Goal: Obtain resource: Download file/media

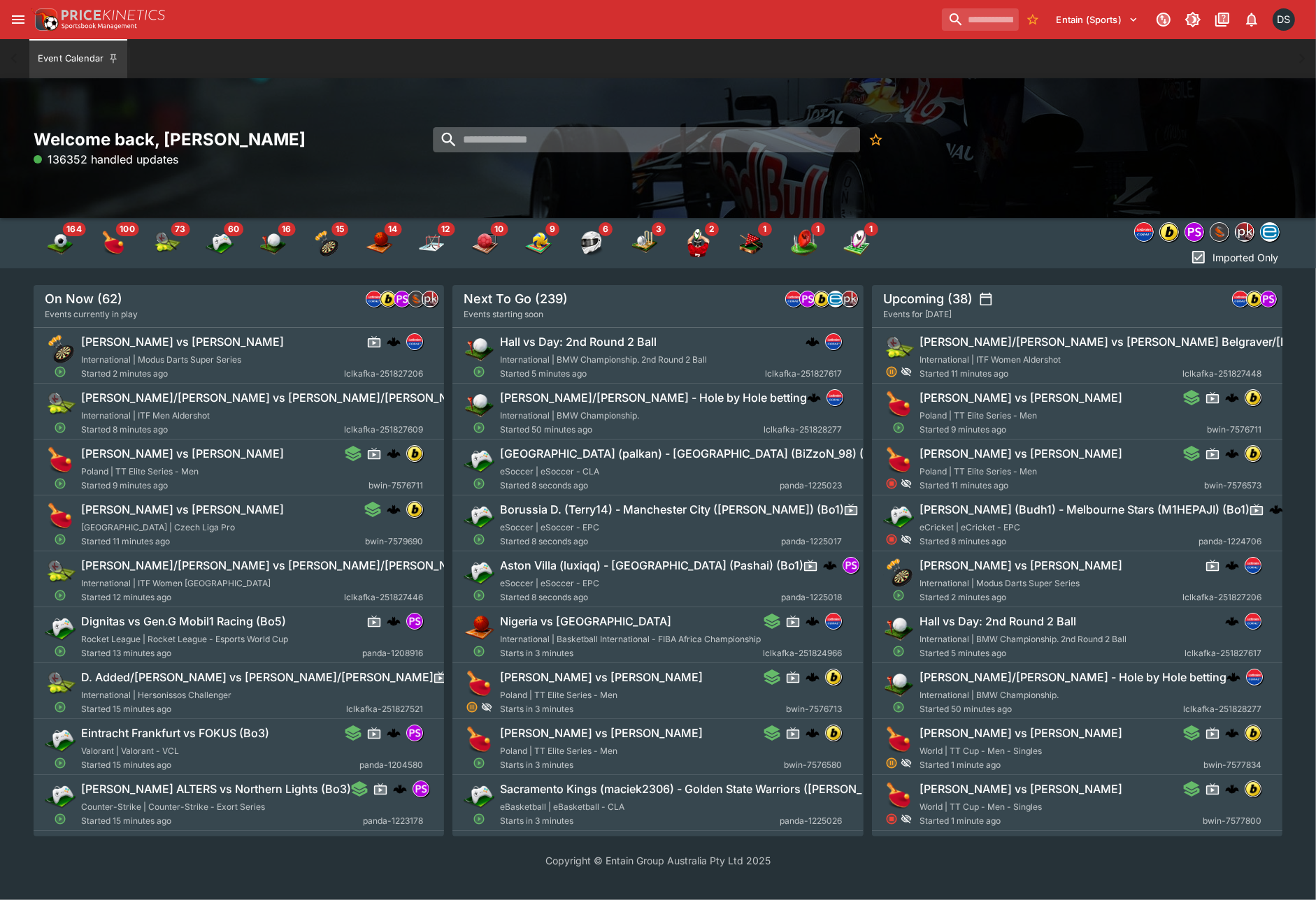
click at [488, 150] on input "search" at bounding box center [647, 139] width 427 height 25
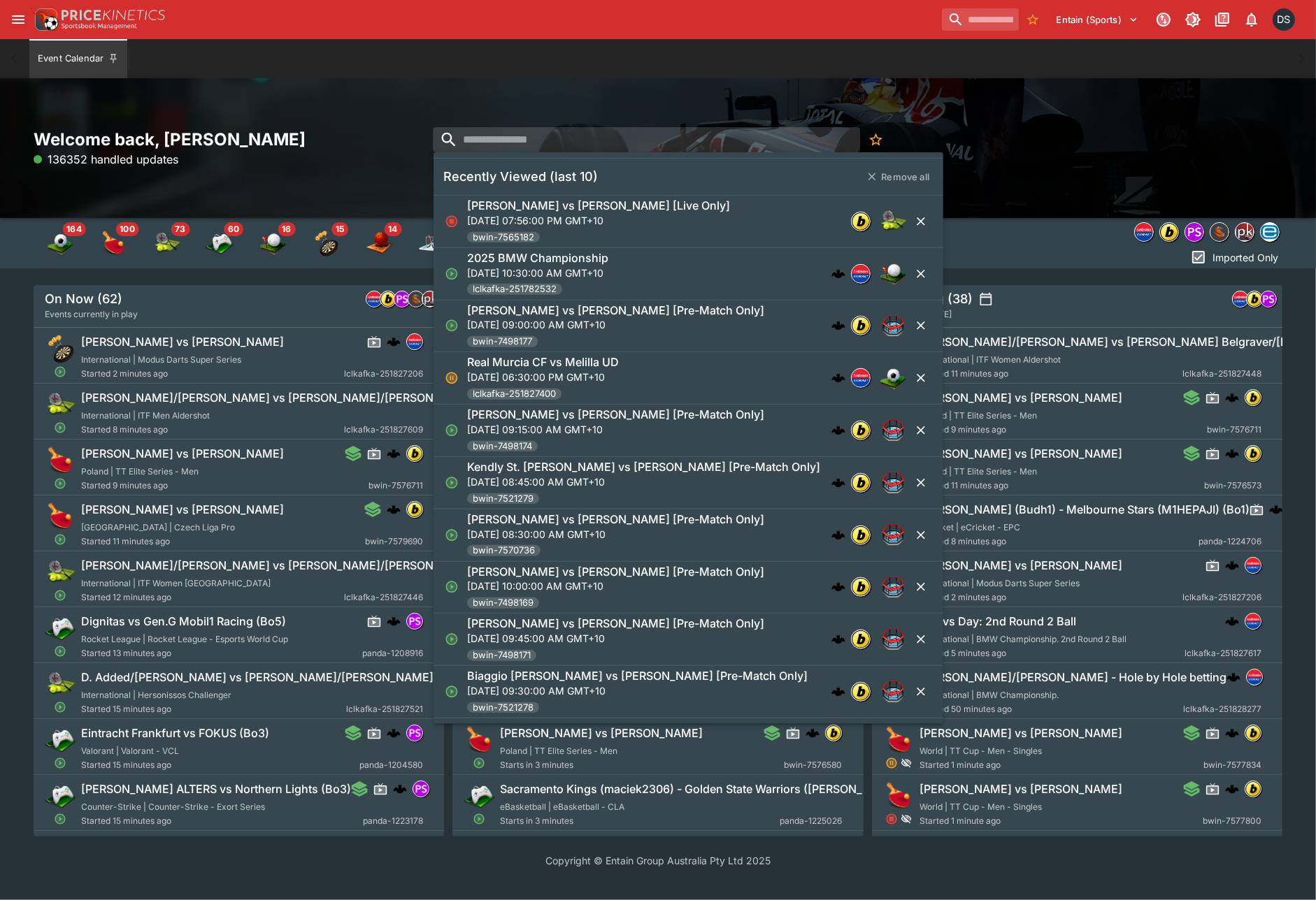
click at [579, 274] on p "[DATE] 10:30:00 AM GMT+10" at bounding box center [538, 272] width 141 height 15
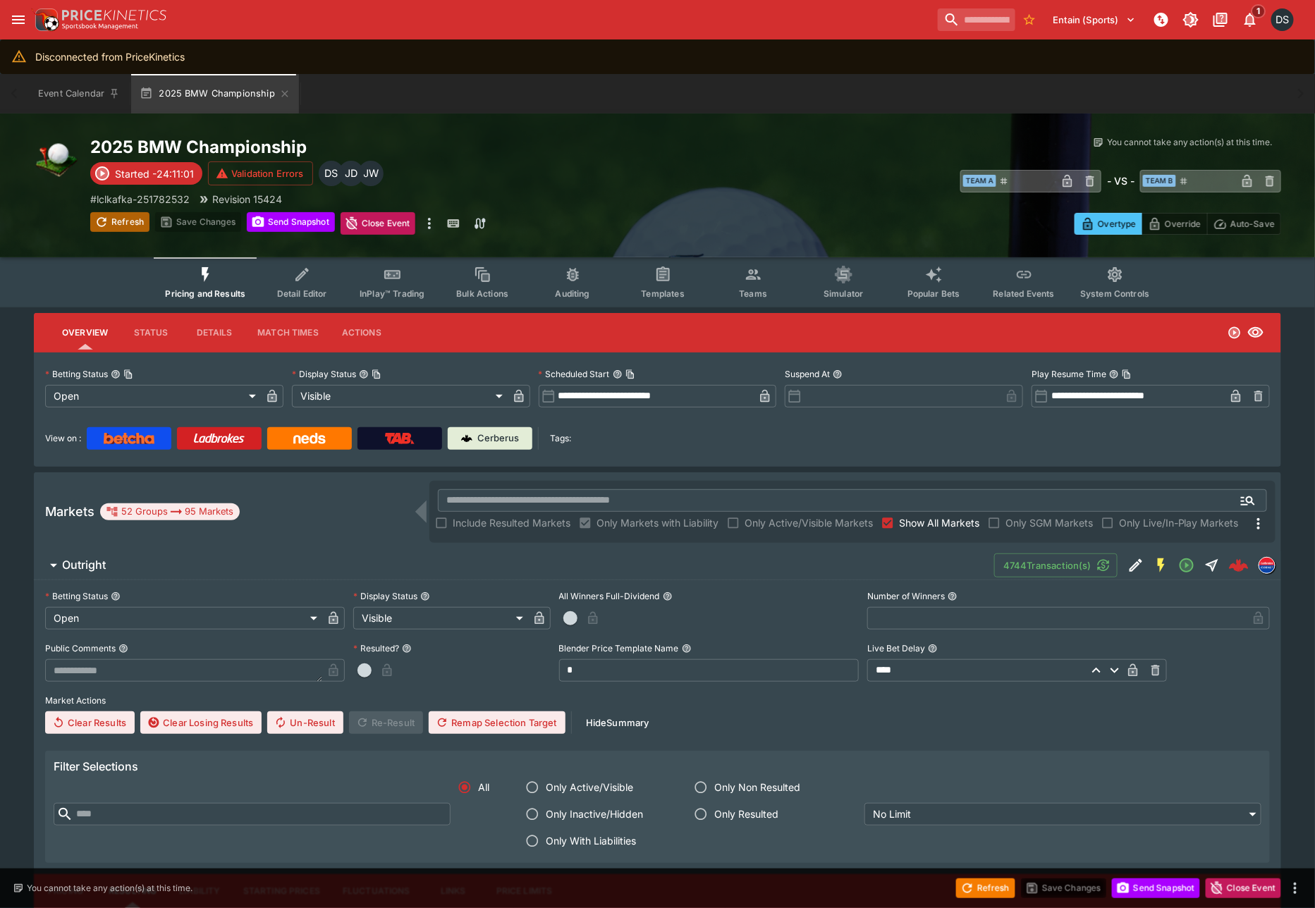
click at [123, 224] on button "Refresh" at bounding box center [119, 222] width 59 height 20
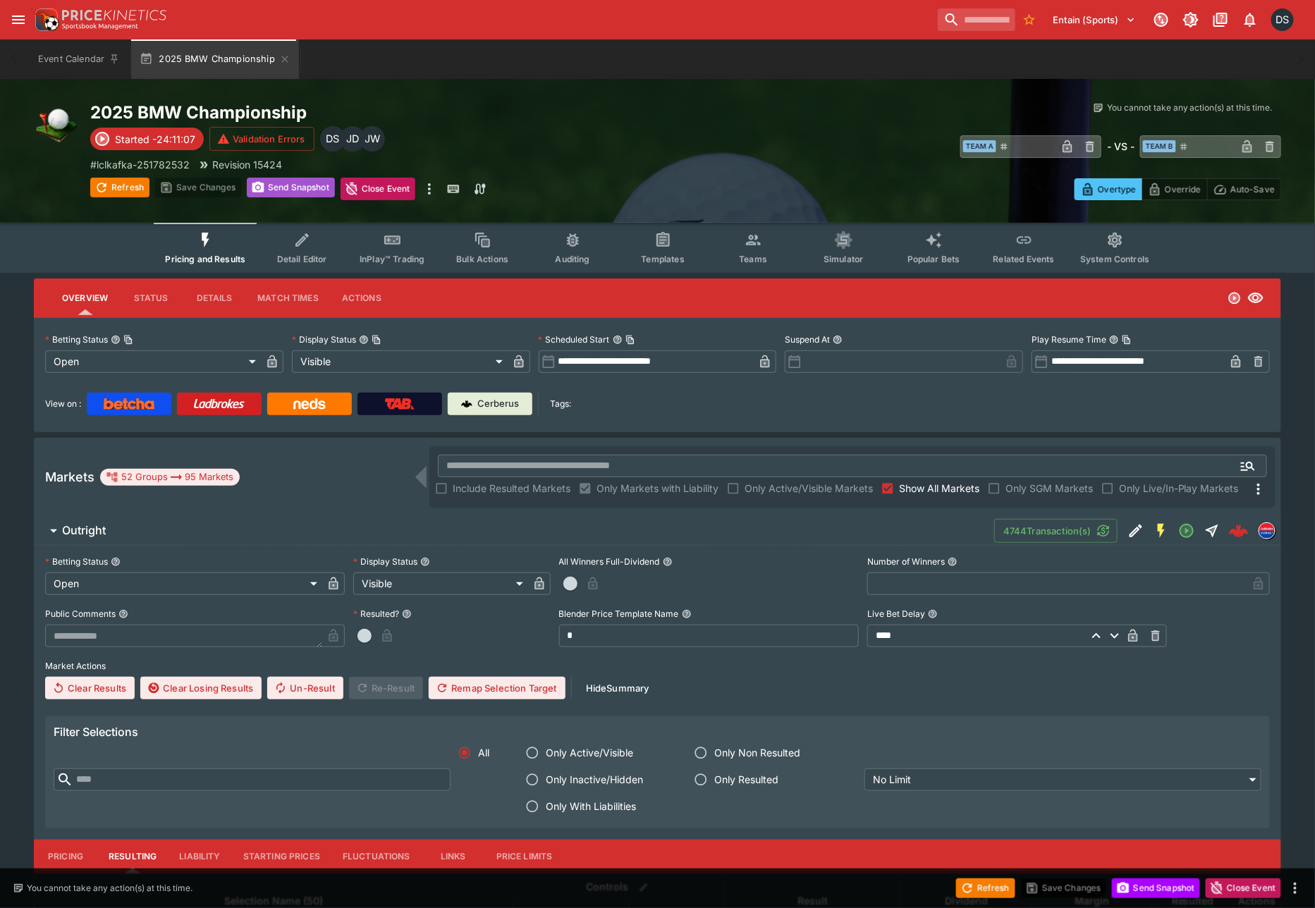
click at [289, 193] on button "Send Snapshot" at bounding box center [291, 188] width 88 height 20
click at [80, 527] on h6 "Outright" at bounding box center [84, 530] width 44 height 15
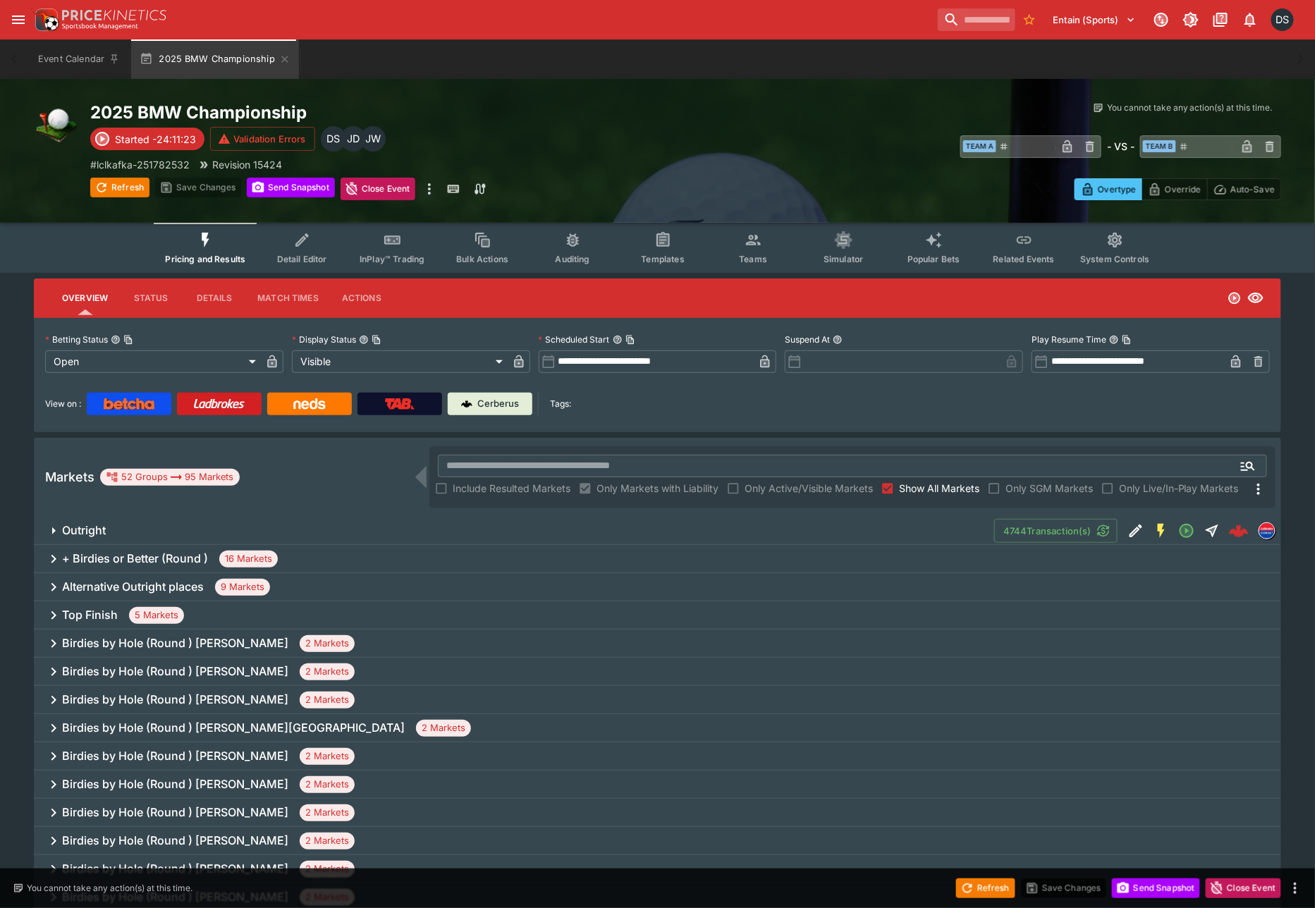
click at [915, 483] on span "Show All Markets" at bounding box center [939, 488] width 80 height 15
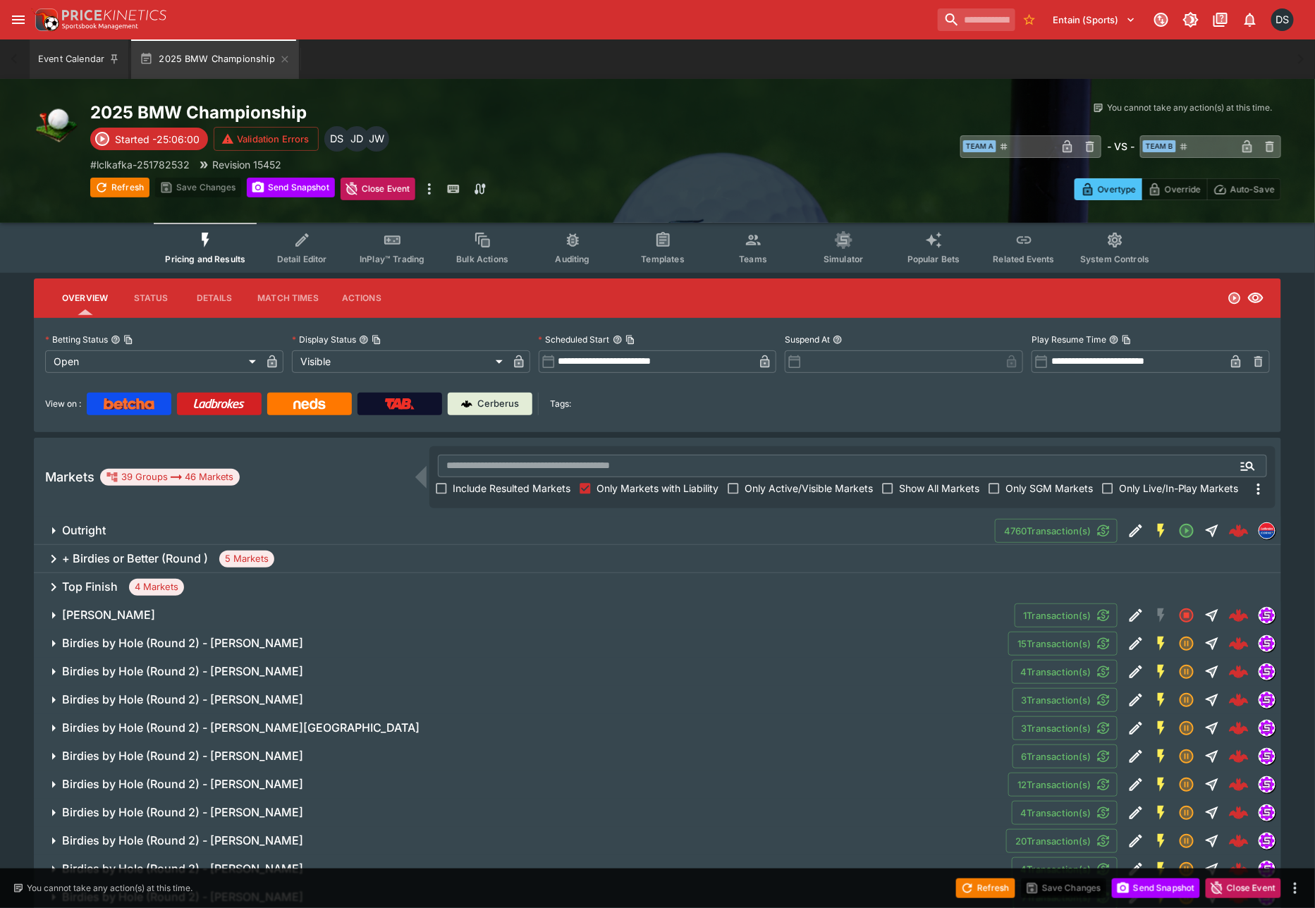
click at [92, 61] on button "Event Calendar" at bounding box center [79, 58] width 99 height 39
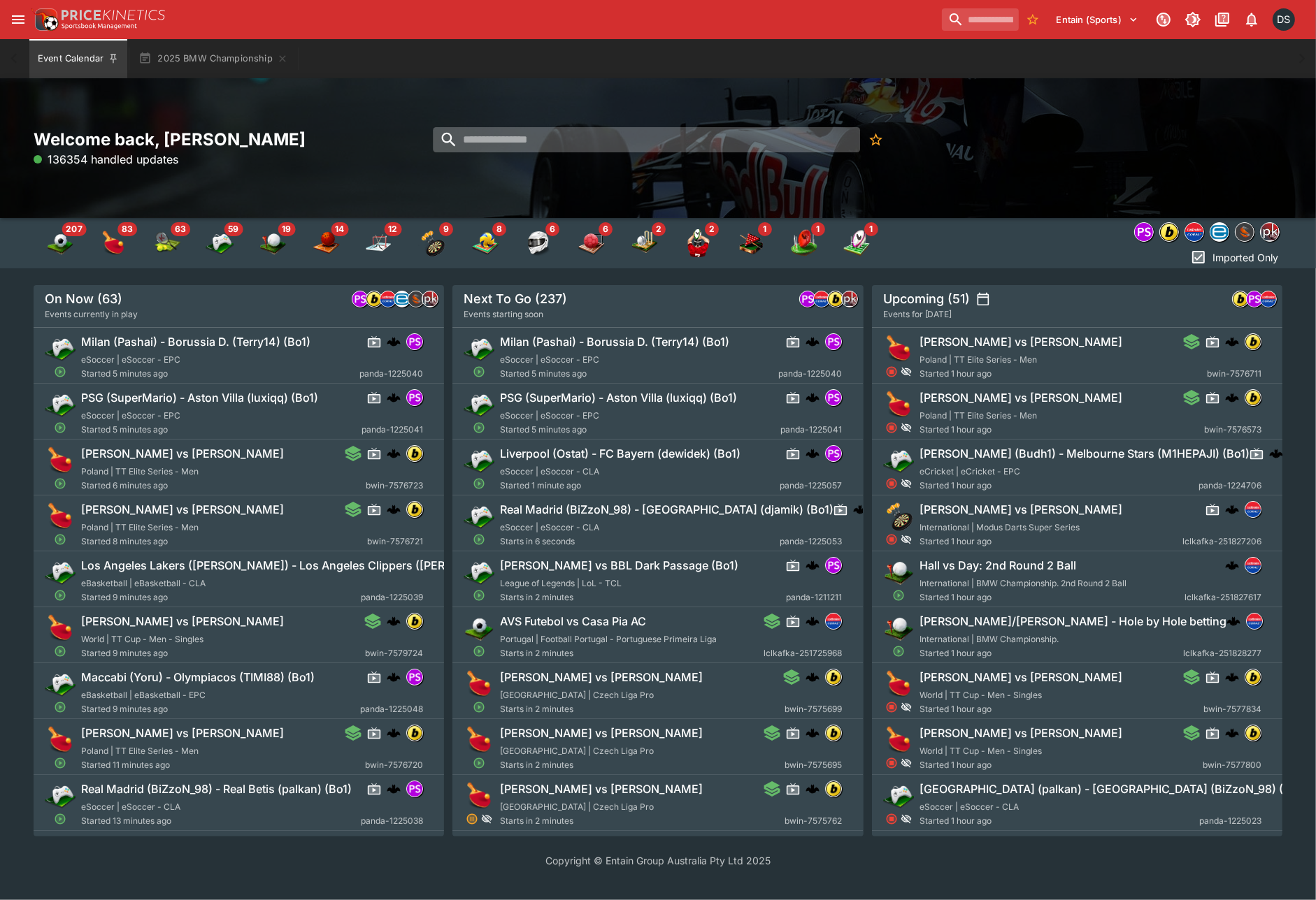
click at [566, 140] on input "search" at bounding box center [647, 139] width 427 height 25
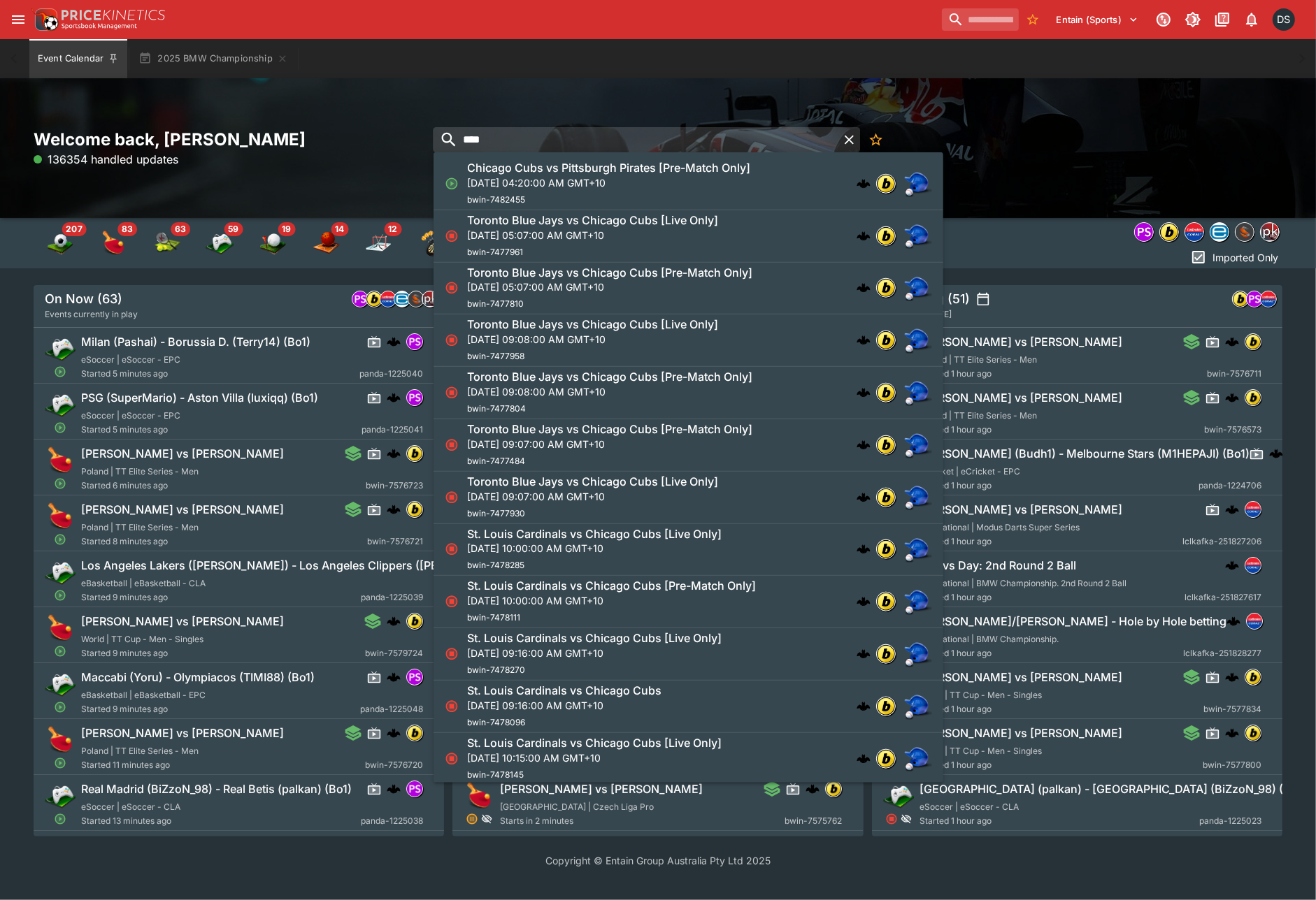
type input "****"
click at [613, 191] on div "Chicago Cubs vs Pittsburgh Pirates [Pre-Match Only] [DATE] 04:20:00 AM GMT+10 b…" at bounding box center [609, 183] width 284 height 47
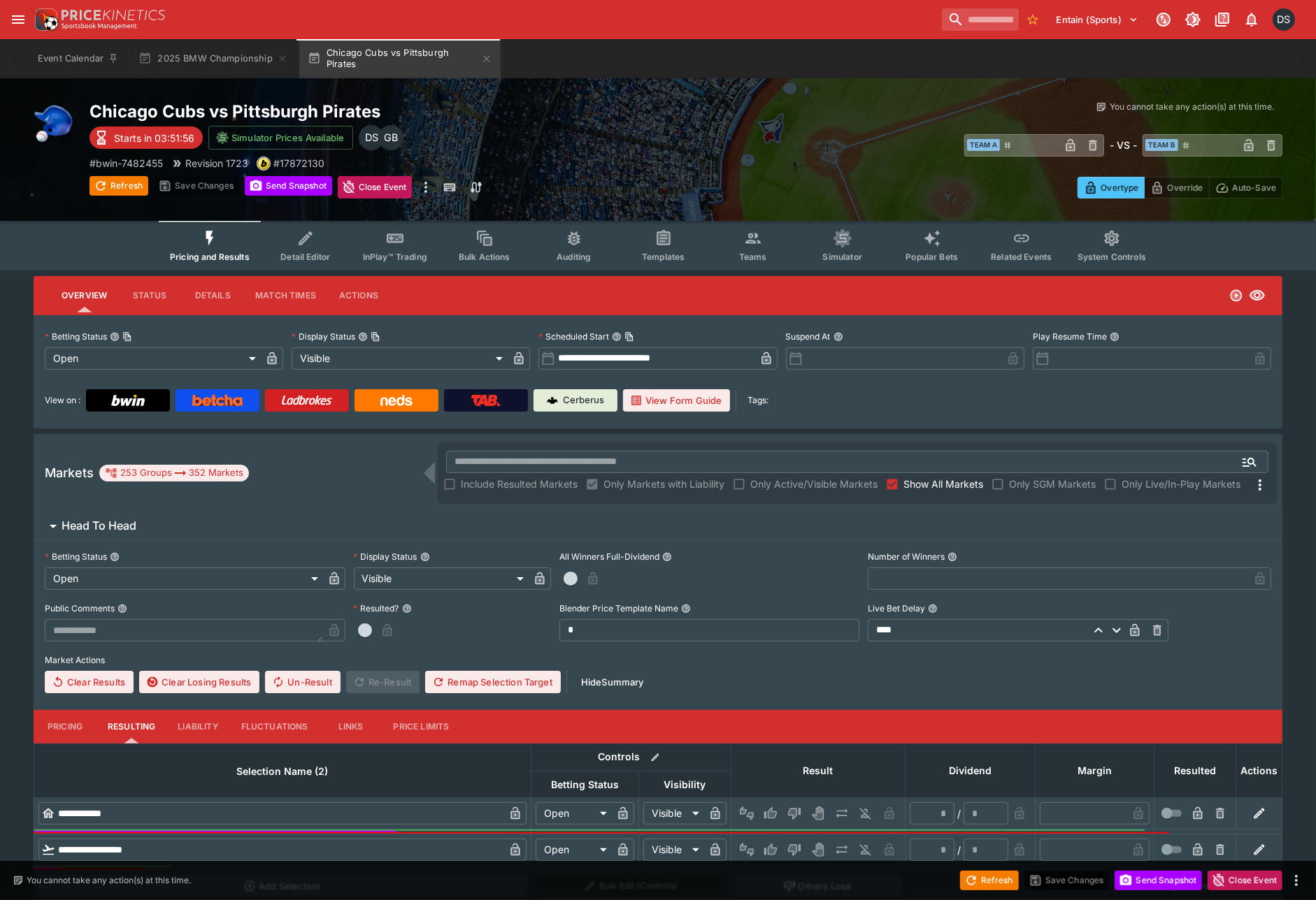
type input "**********"
type input "*******"
type input "**********"
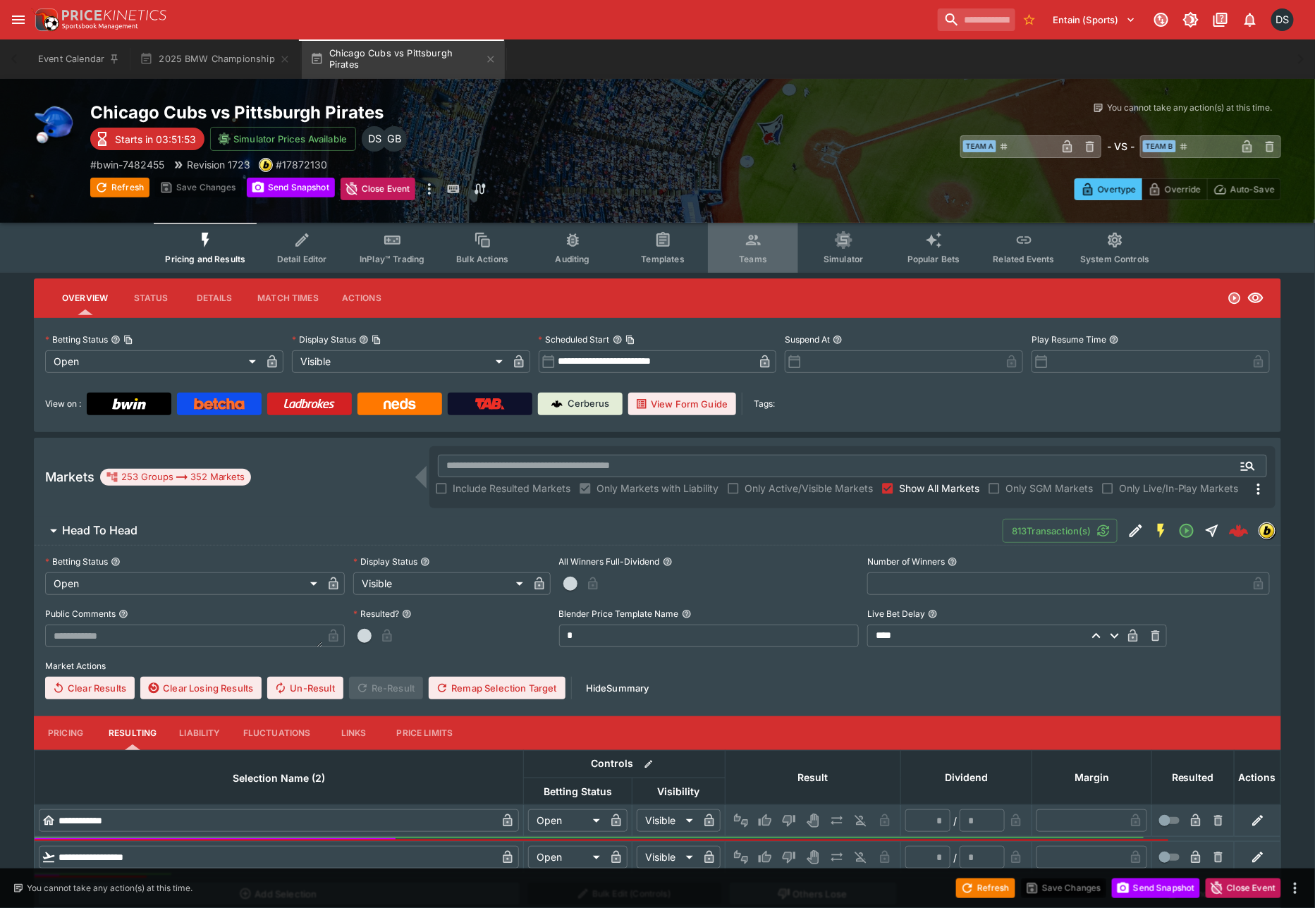
click at [752, 245] on icon "Event type filters" at bounding box center [754, 240] width 18 height 18
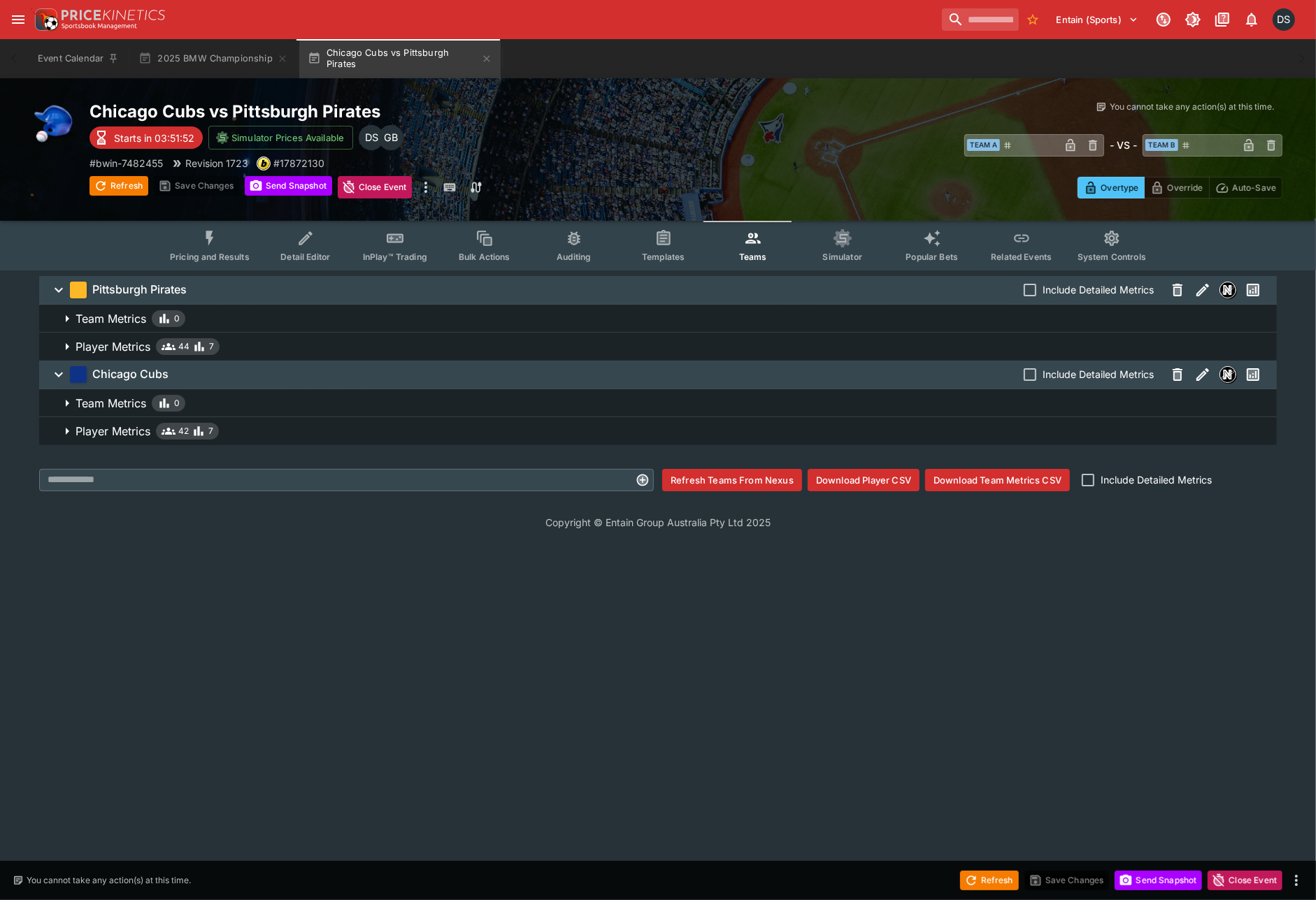
click at [120, 345] on p "Player Metrics" at bounding box center [112, 346] width 74 height 17
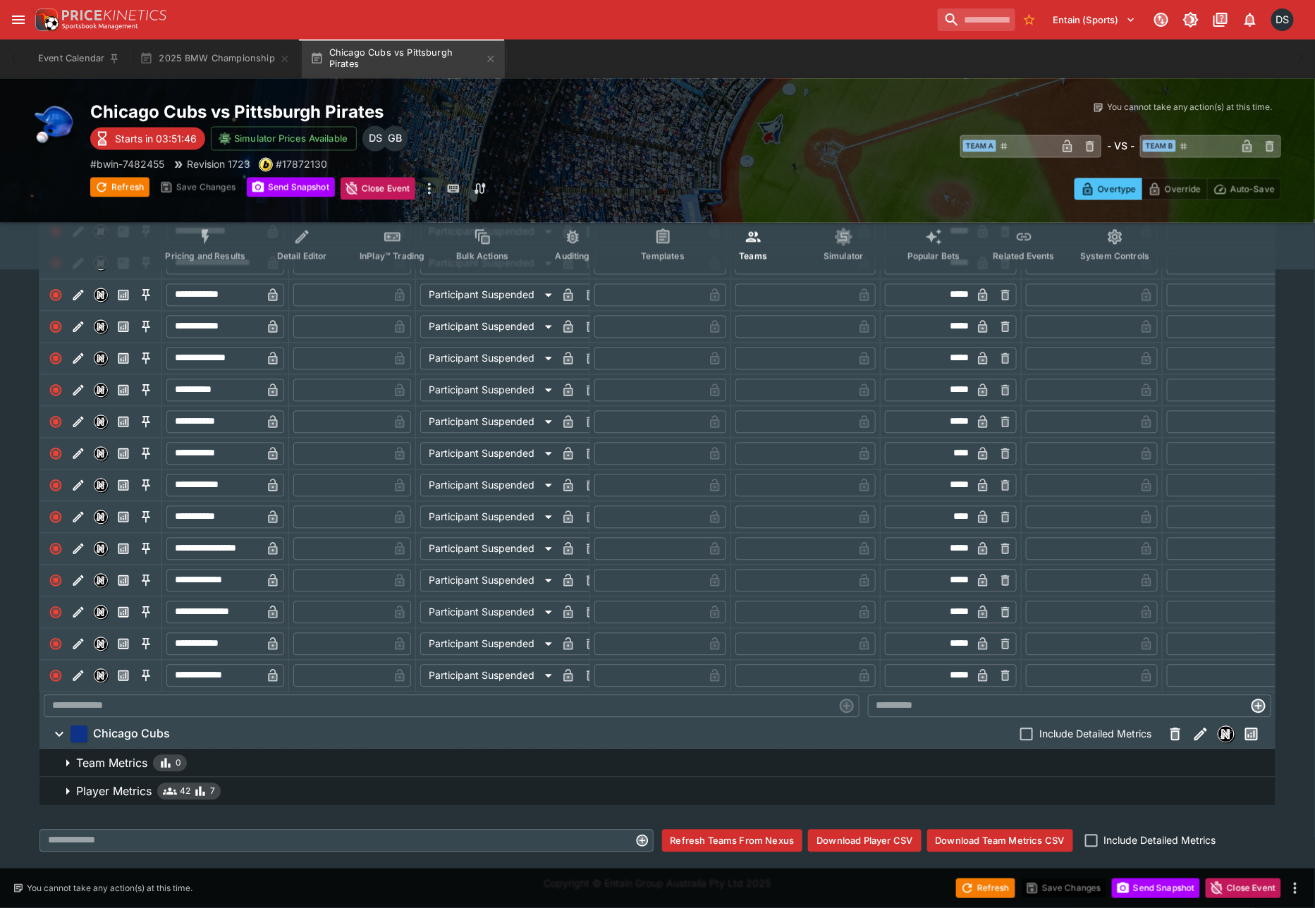
scroll to position [1158, 0]
click at [96, 798] on p "Player Metrics" at bounding box center [113, 791] width 75 height 17
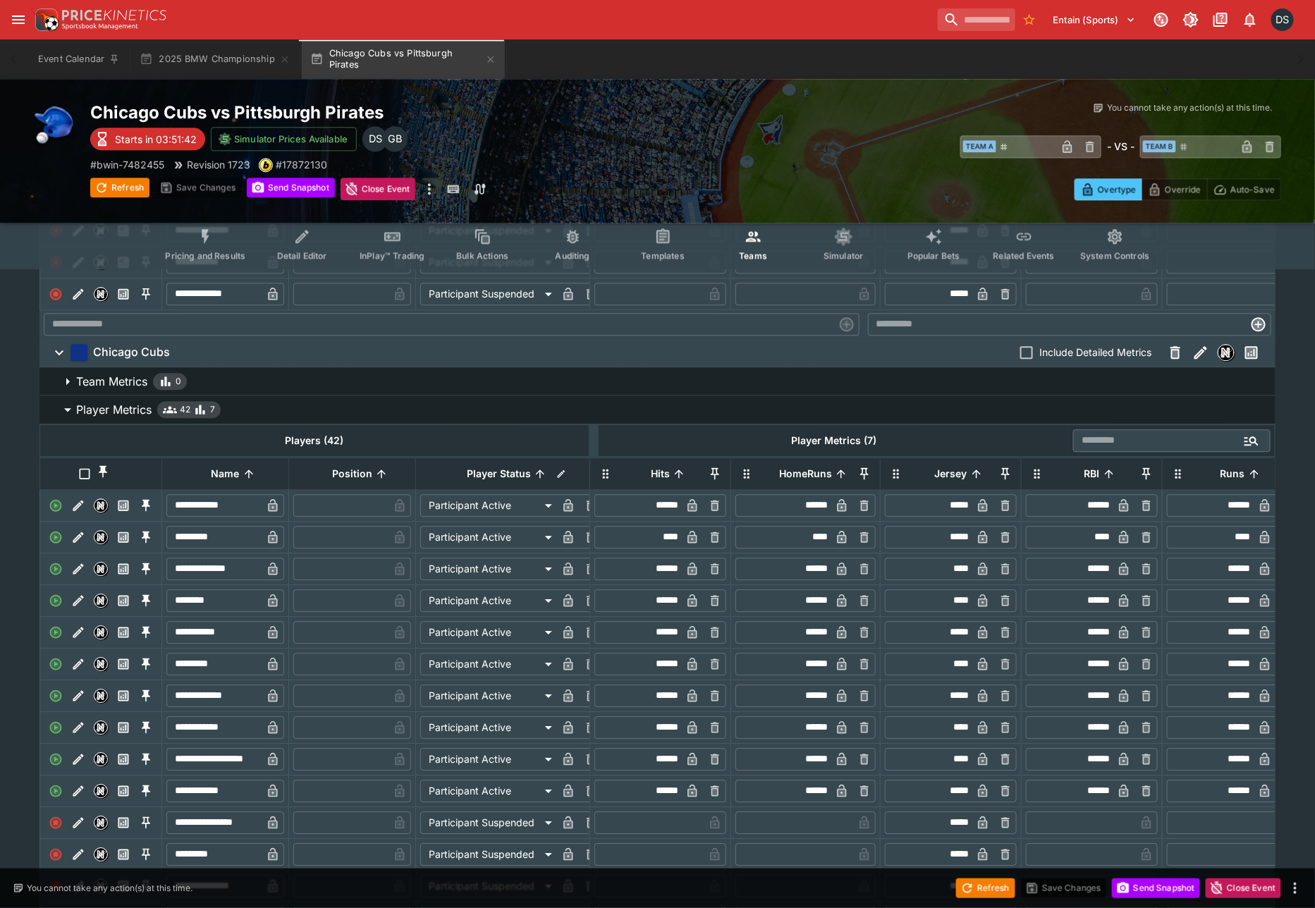
scroll to position [1577, 0]
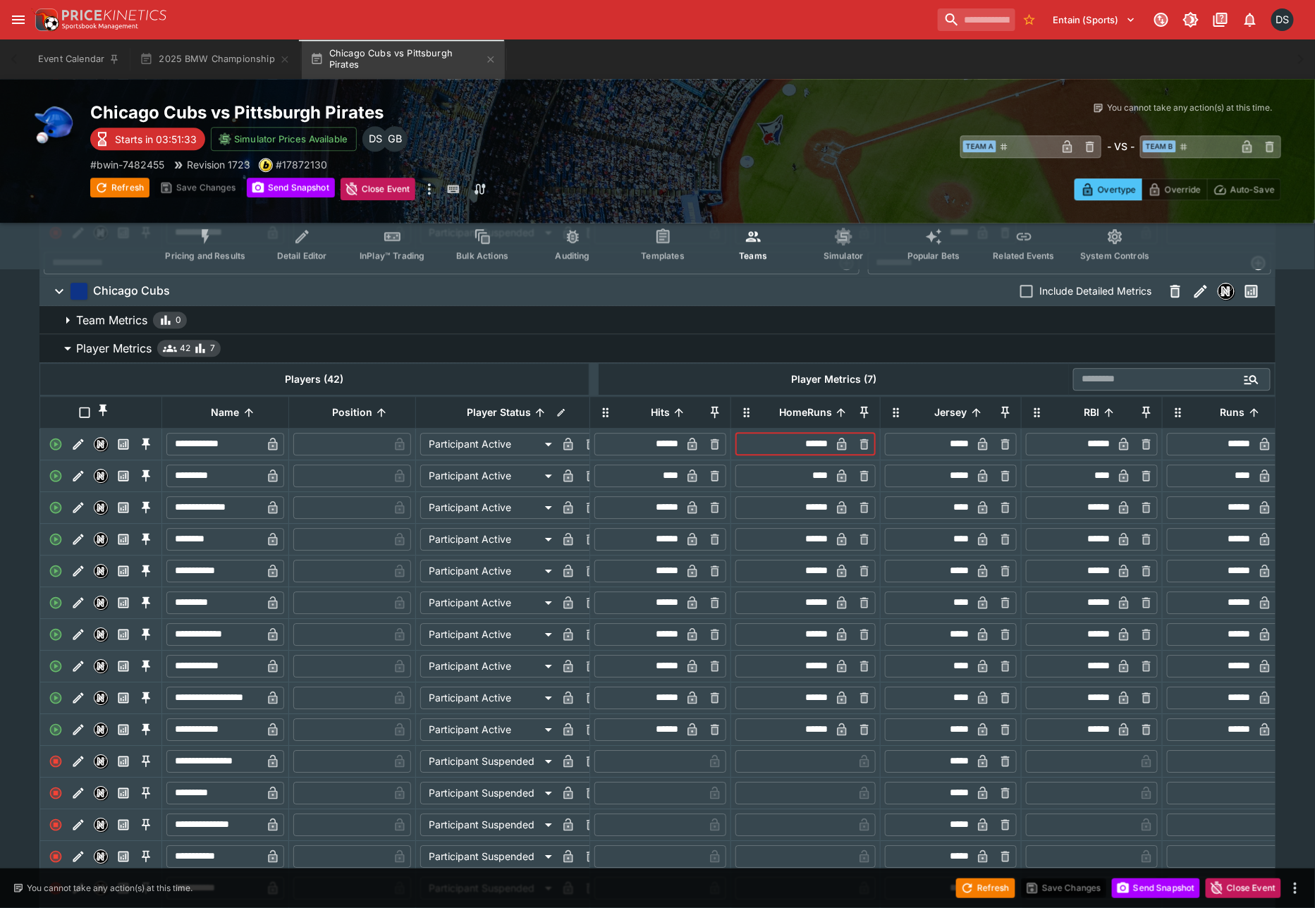
drag, startPoint x: 808, startPoint y: 484, endPoint x: 816, endPoint y: 495, distance: 13.7
click at [816, 460] on td "​ ****** ​" at bounding box center [805, 444] width 149 height 32
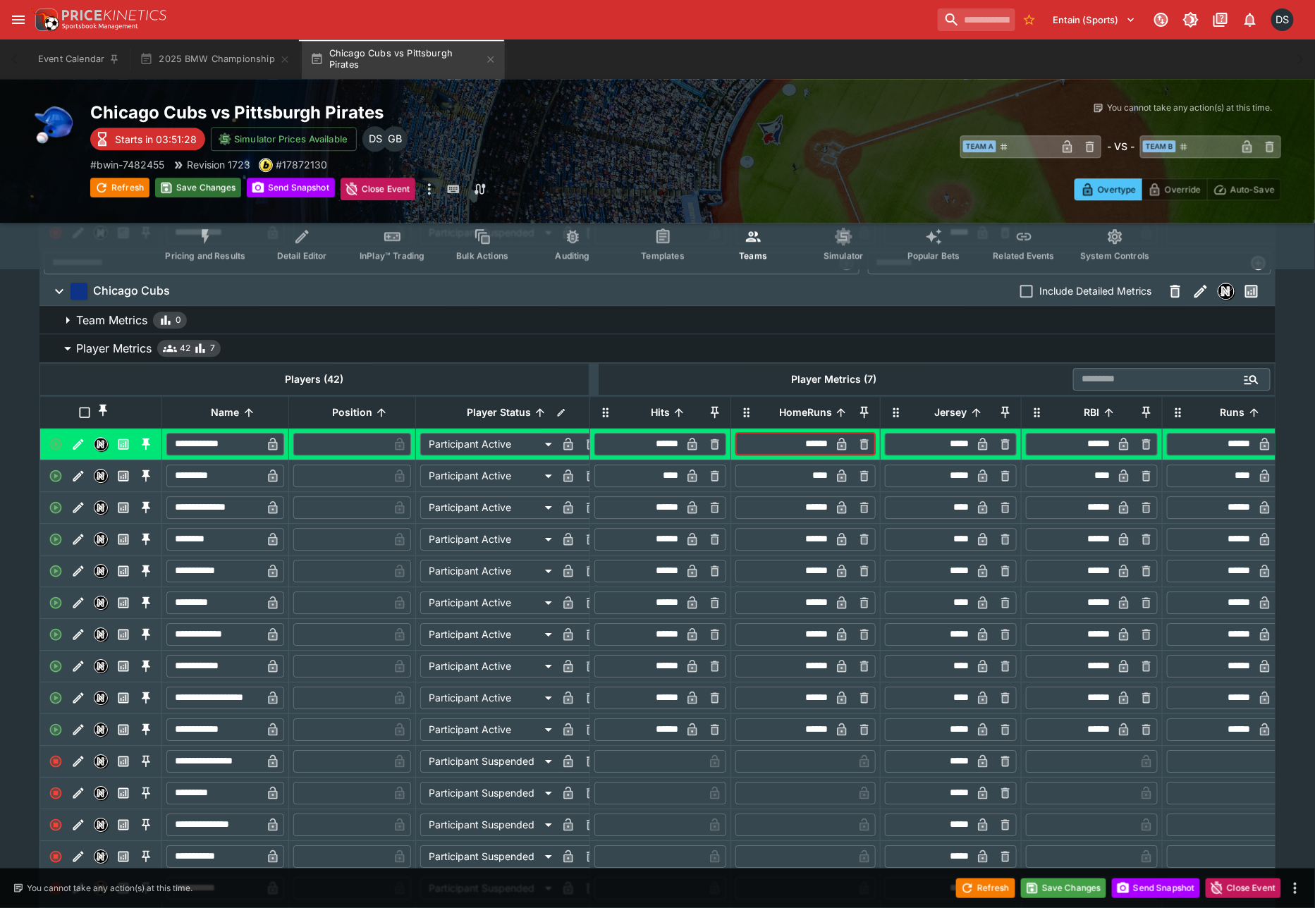
type input "******"
click at [193, 185] on button "Save Changes" at bounding box center [198, 188] width 86 height 20
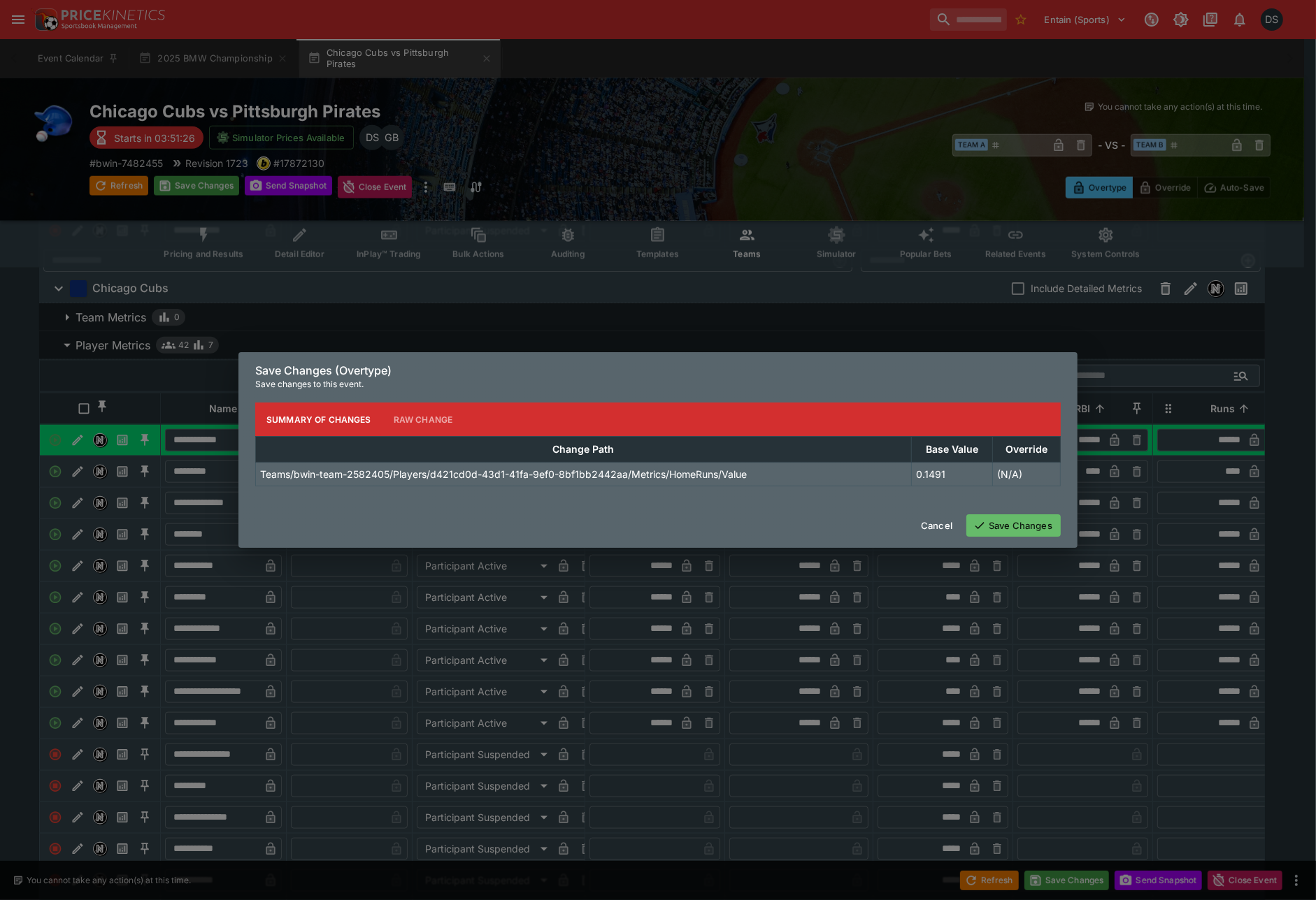
click at [1010, 519] on button "Save Changes" at bounding box center [1013, 525] width 94 height 23
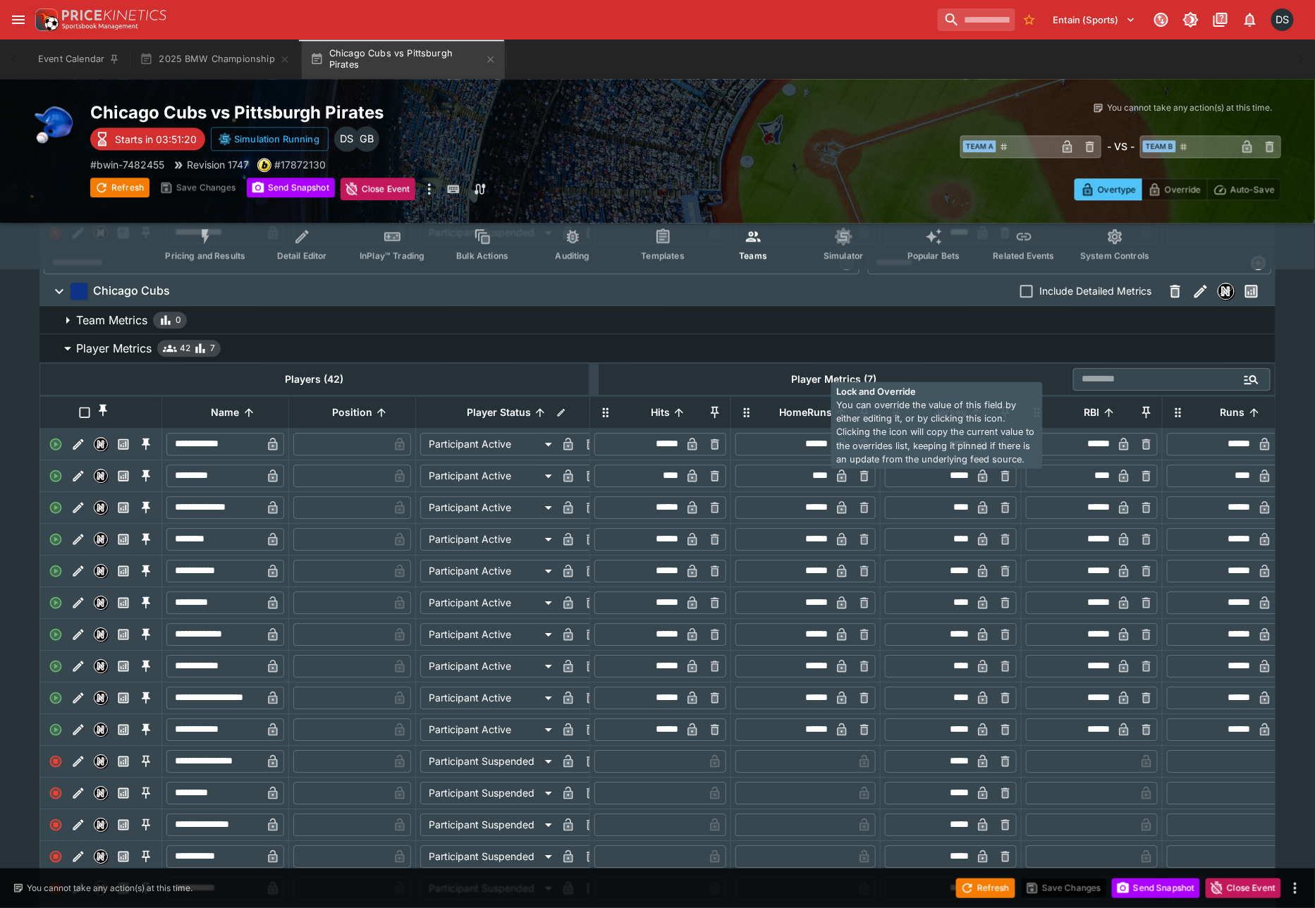
click at [843, 448] on icon "button" at bounding box center [841, 446] width 7 height 6
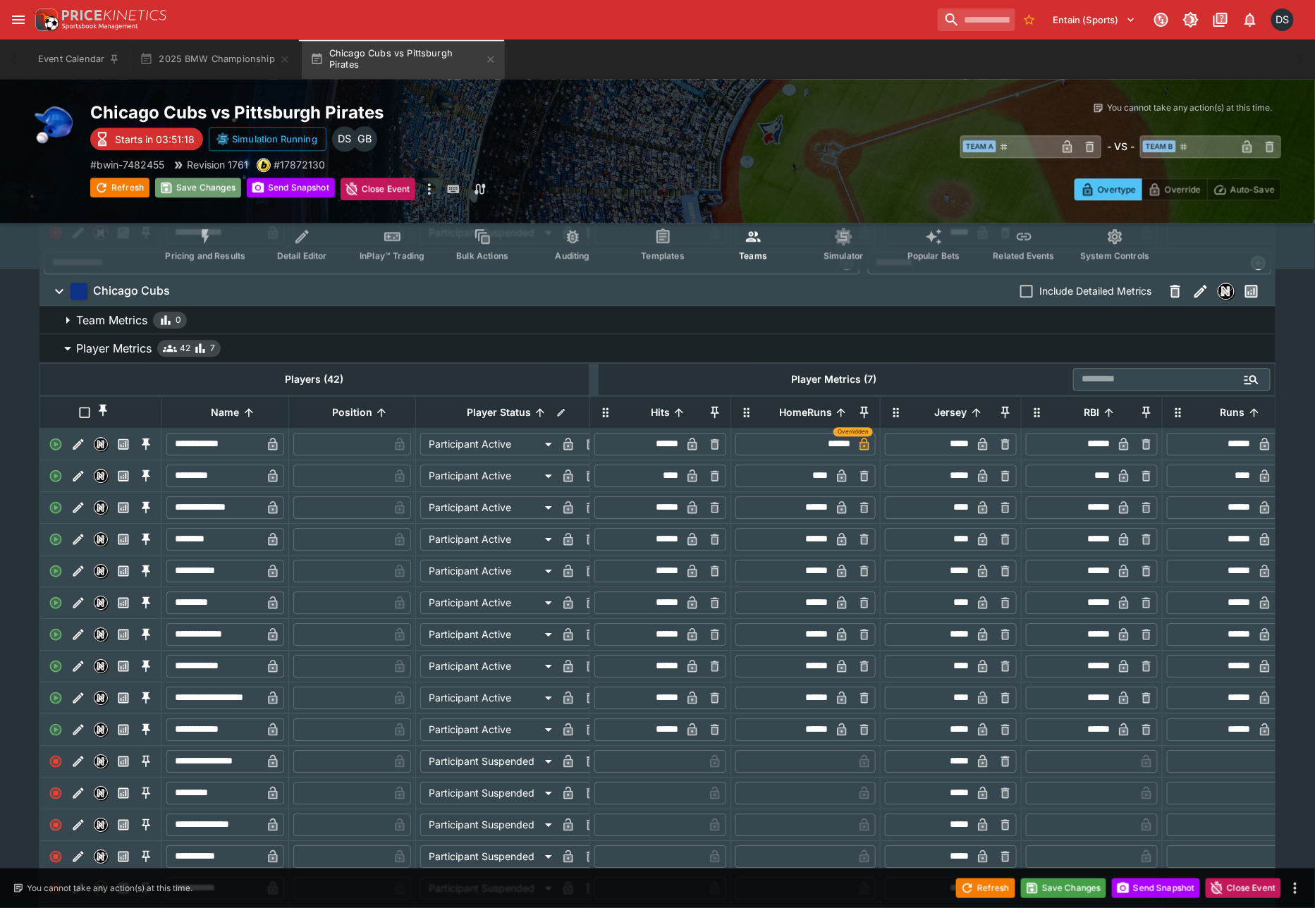
click at [201, 187] on button "Save Changes" at bounding box center [198, 188] width 86 height 20
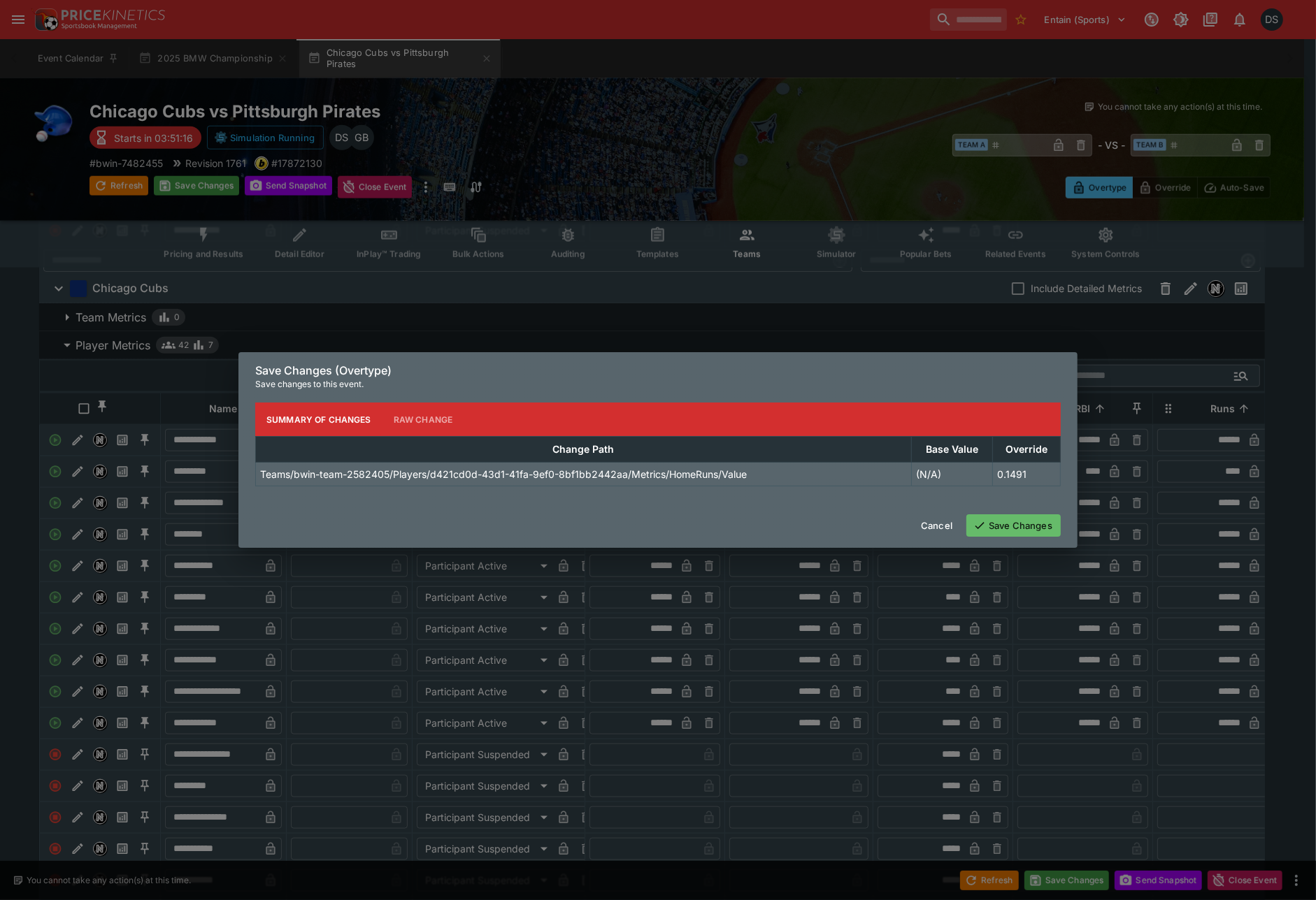
click at [1012, 522] on button "Save Changes" at bounding box center [1013, 525] width 94 height 23
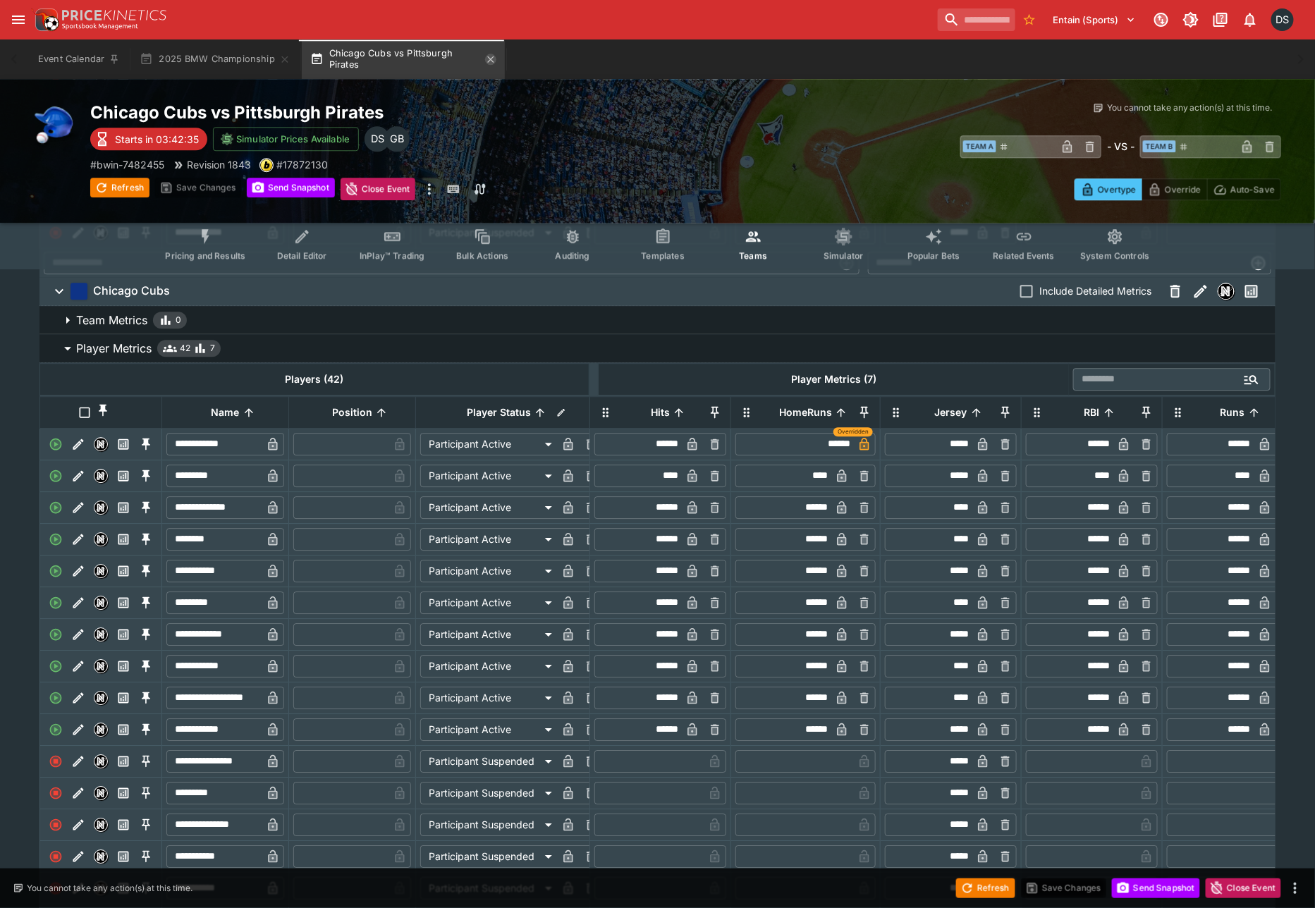
click at [489, 64] on icon "button" at bounding box center [490, 59] width 11 height 11
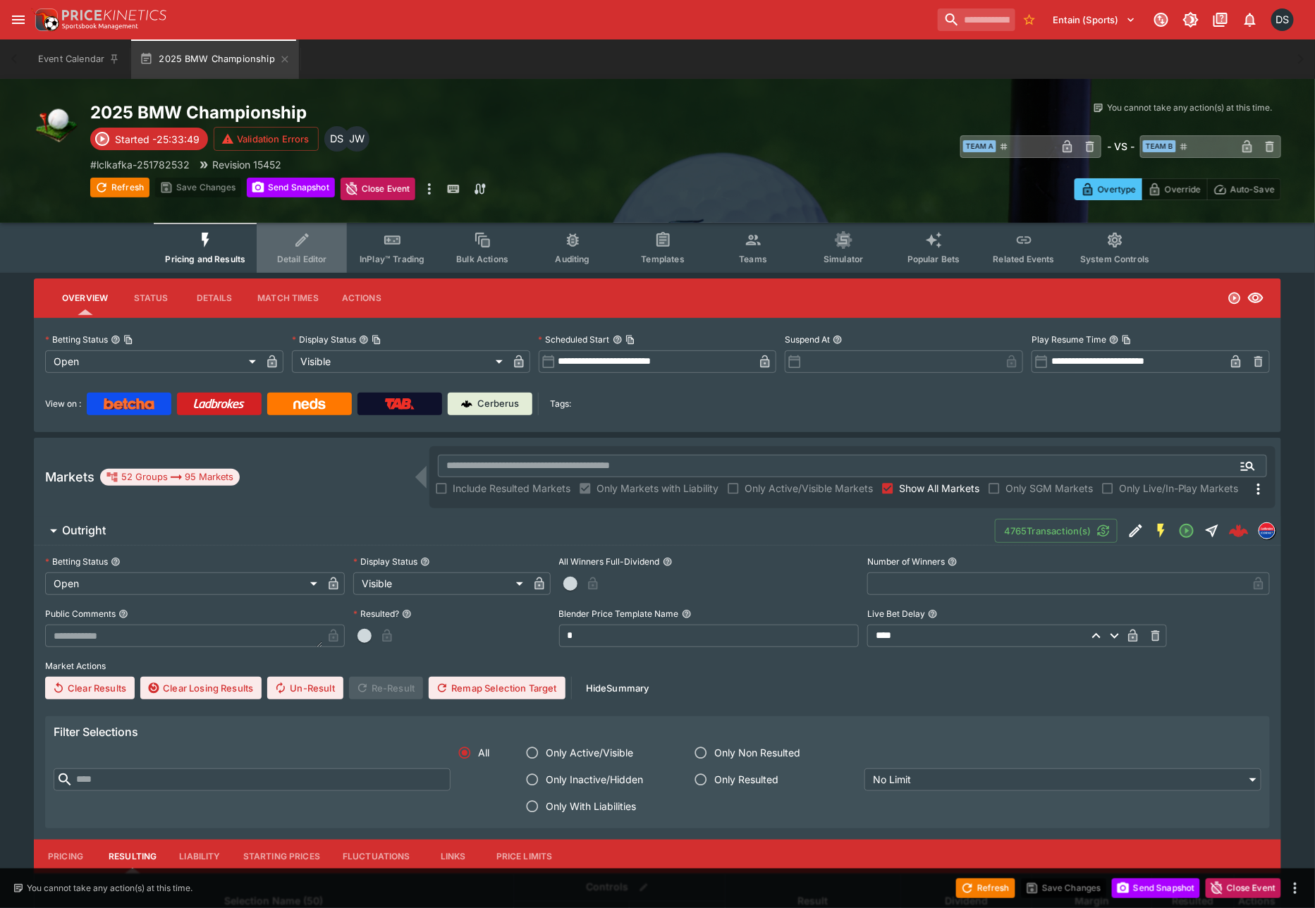
click at [308, 245] on icon "Event type filters" at bounding box center [302, 240] width 18 height 18
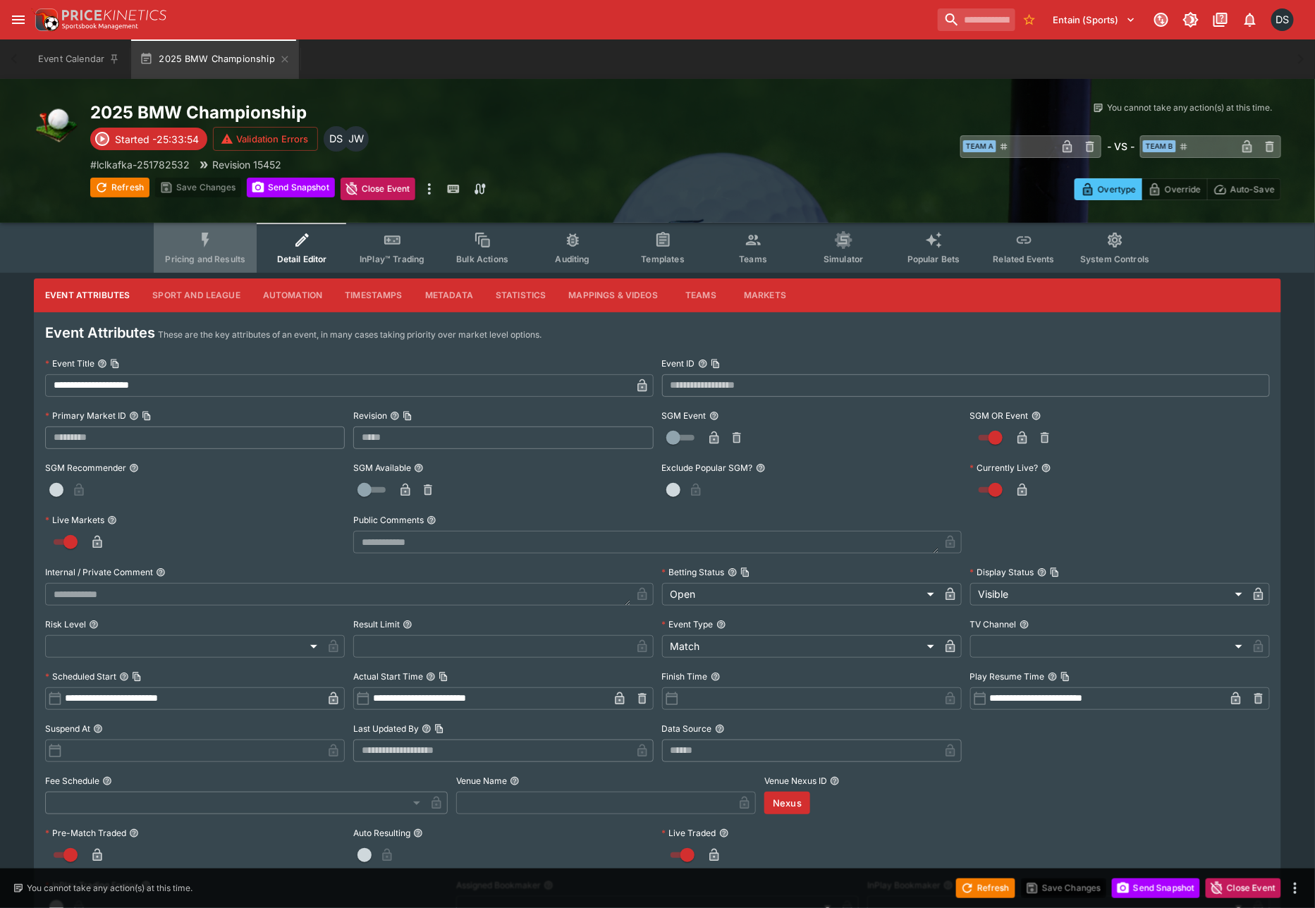
click at [224, 248] on button "Pricing and Results" at bounding box center [205, 248] width 103 height 50
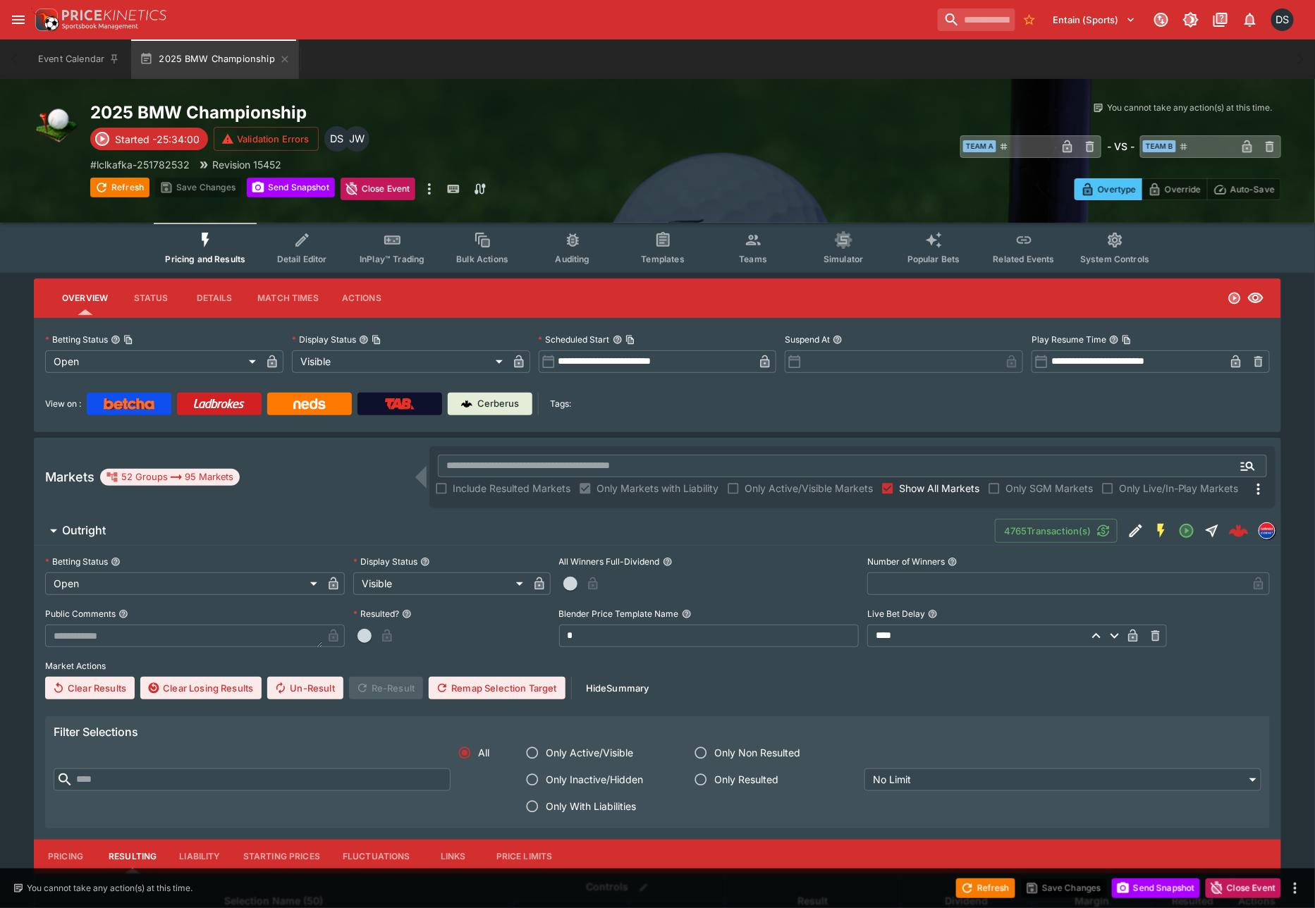
click at [1106, 254] on span "System Controls" at bounding box center [1114, 259] width 69 height 11
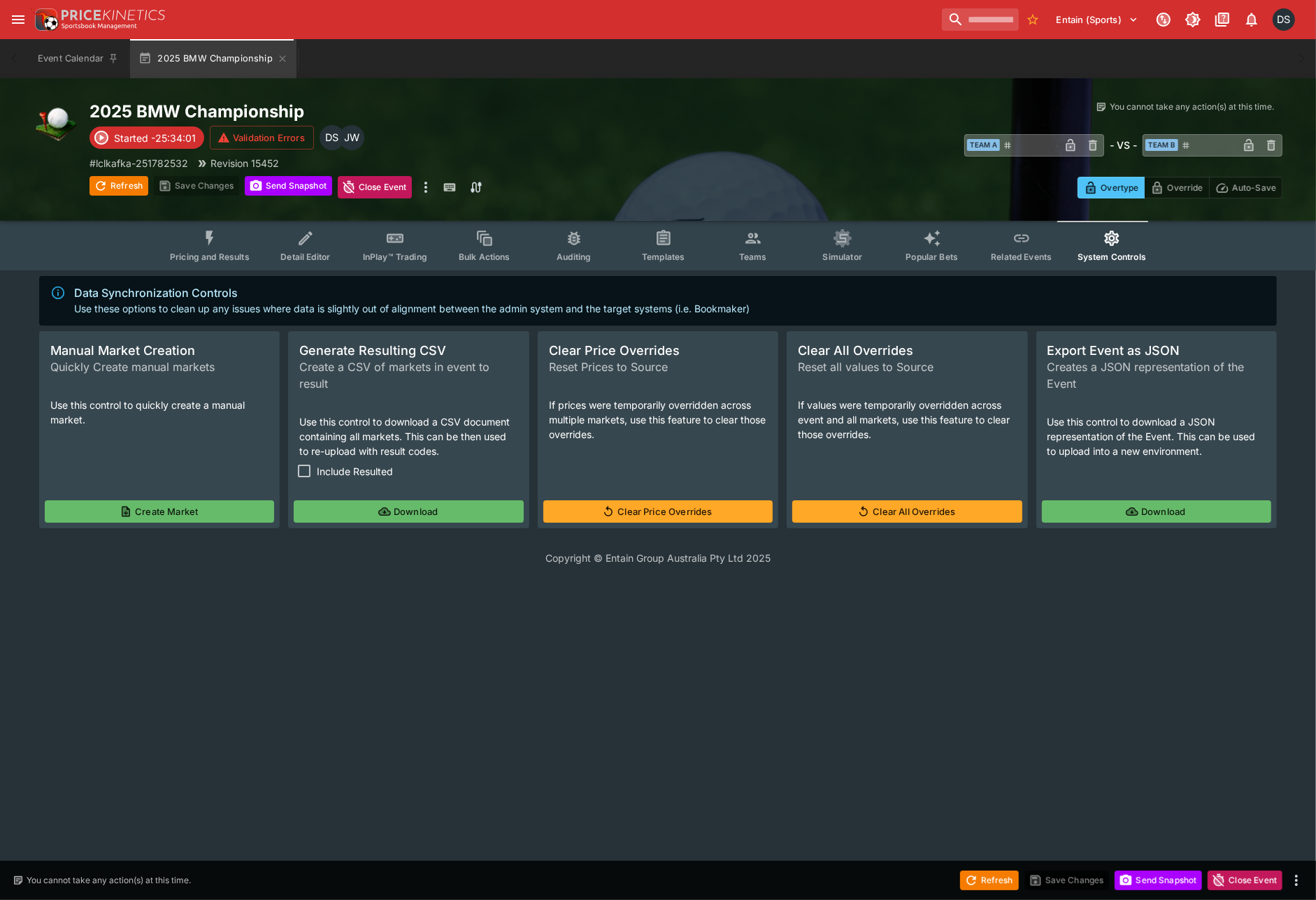
click at [323, 468] on span "Include Resulted" at bounding box center [354, 471] width 76 height 15
click at [350, 506] on button "Download" at bounding box center [408, 511] width 229 height 23
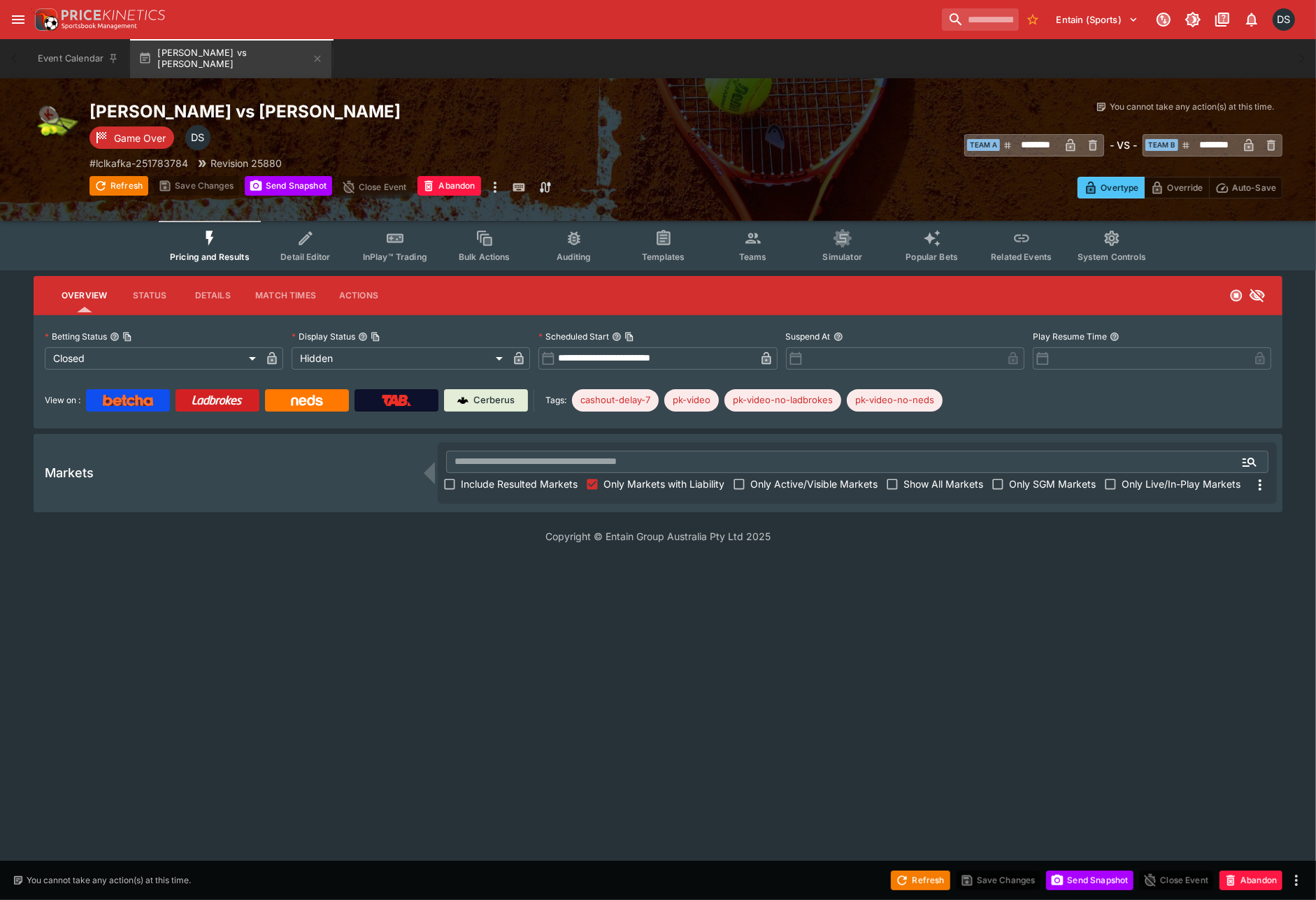
click at [491, 485] on span "Include Resulted Markets" at bounding box center [520, 484] width 117 height 15
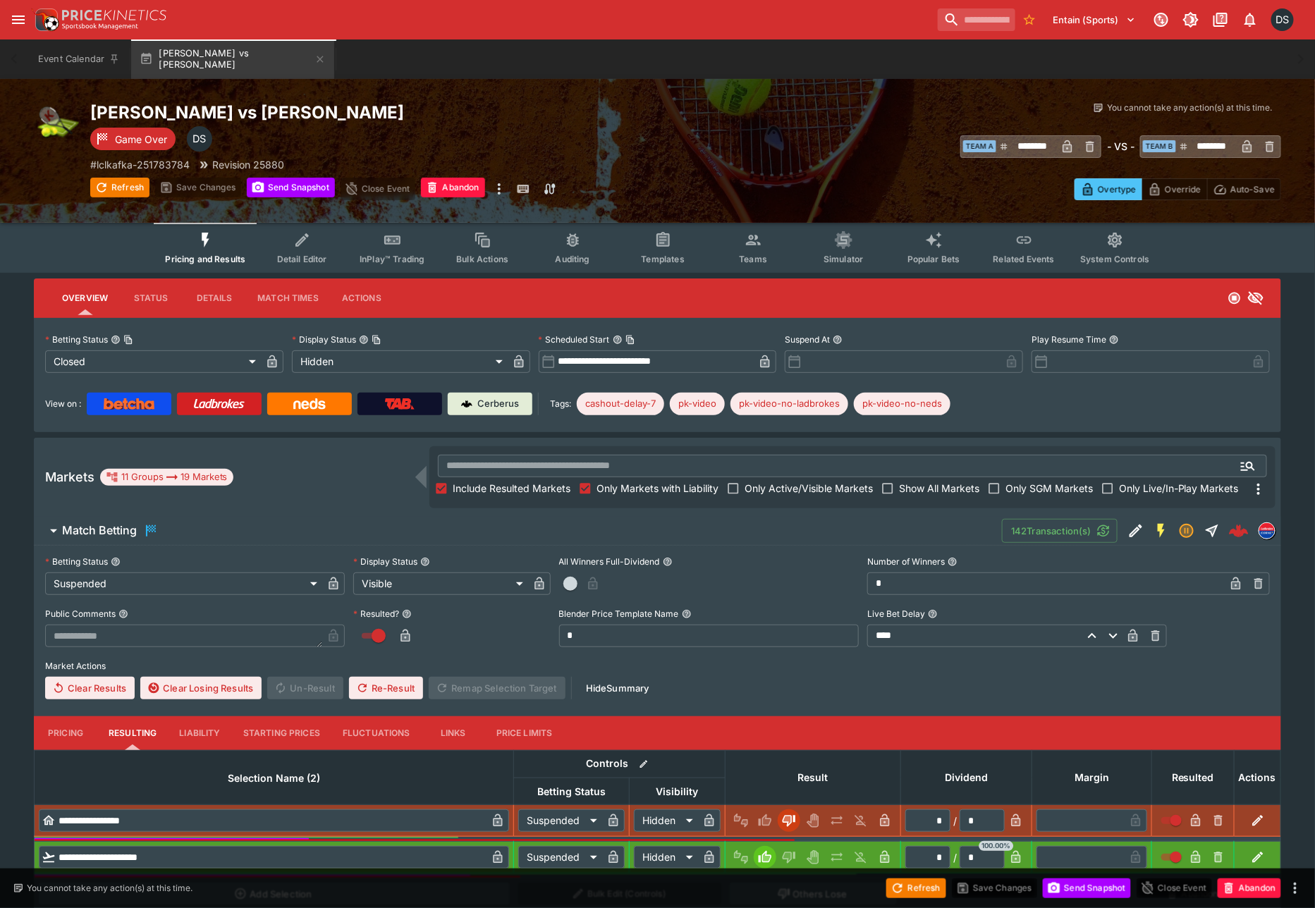
click at [97, 523] on h6 "Match Betting" at bounding box center [99, 530] width 75 height 15
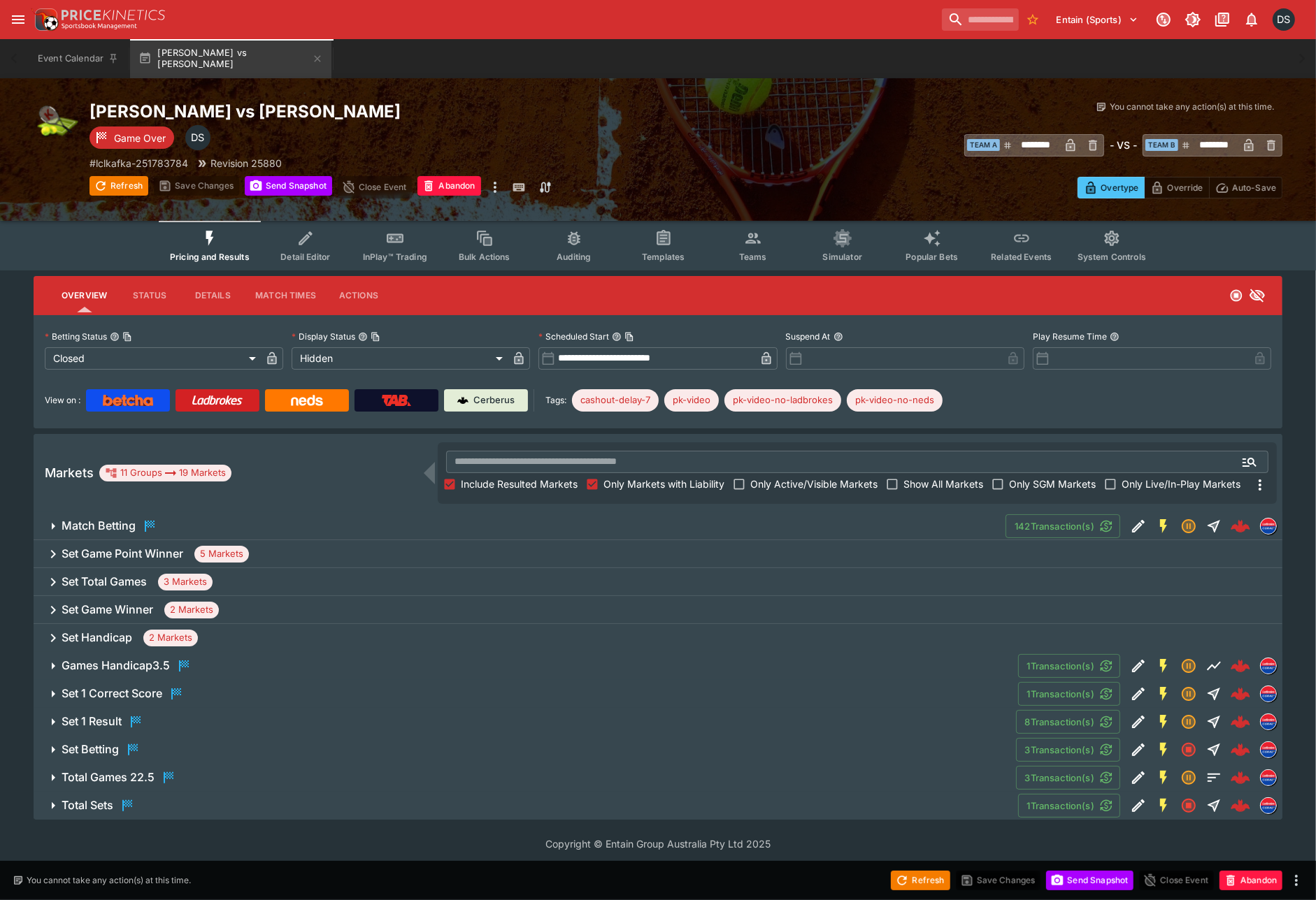
click at [101, 641] on h6 "Set Handicap" at bounding box center [96, 637] width 70 height 15
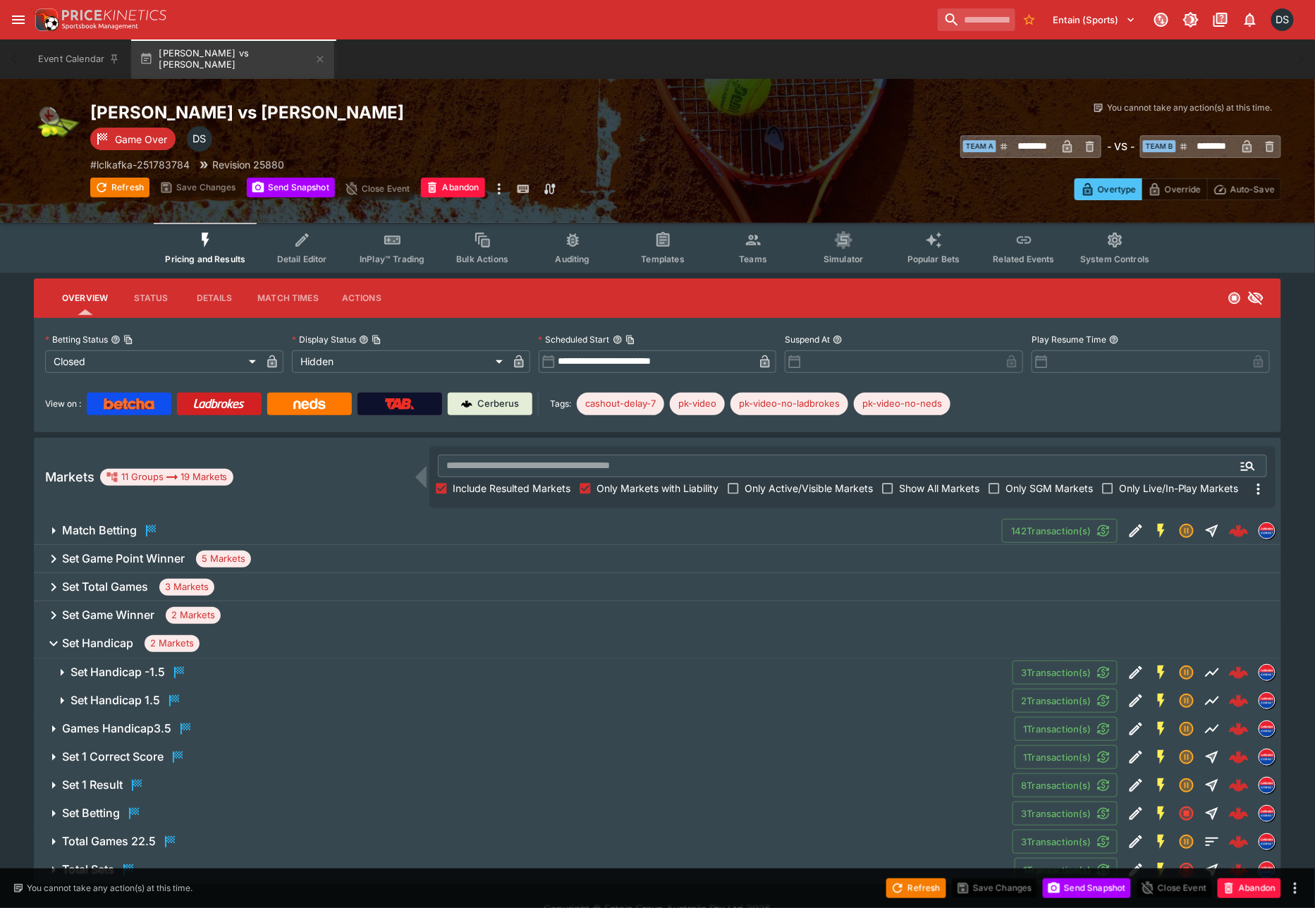
click at [101, 695] on h6 "Set Handicap 1.5" at bounding box center [116, 700] width 90 height 15
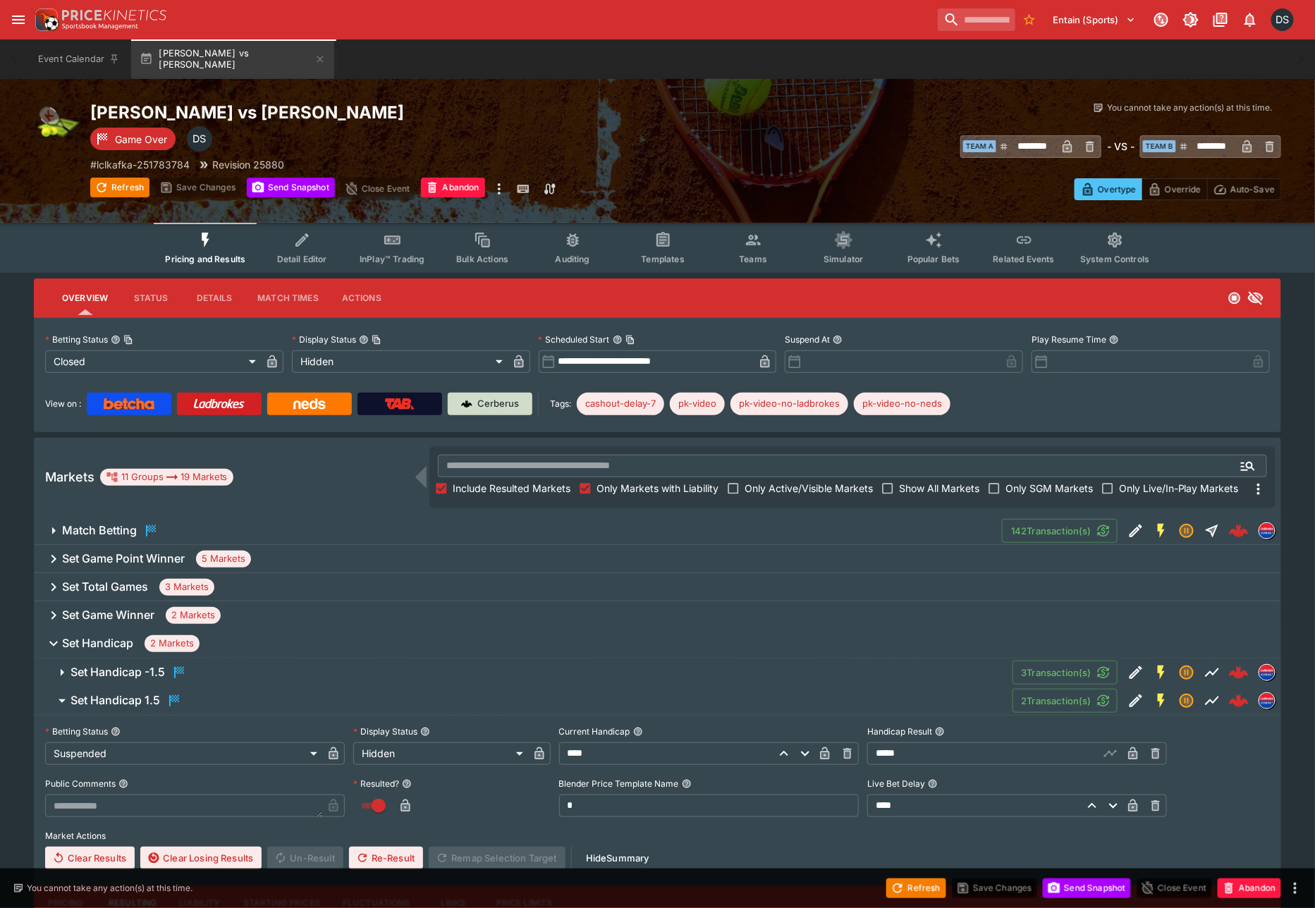
click at [519, 407] on p "Cerberus" at bounding box center [499, 404] width 42 height 14
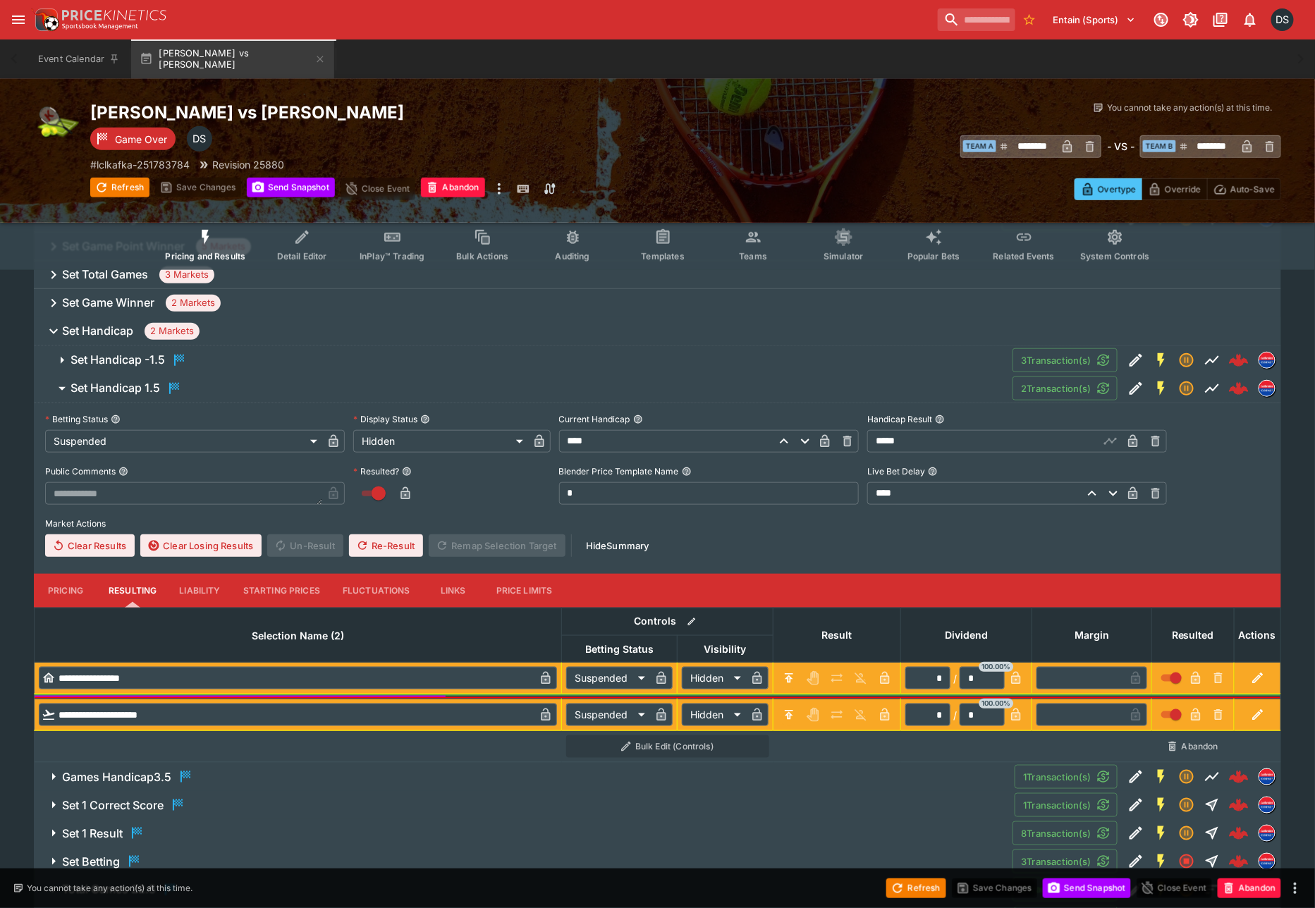
scroll to position [313, 0]
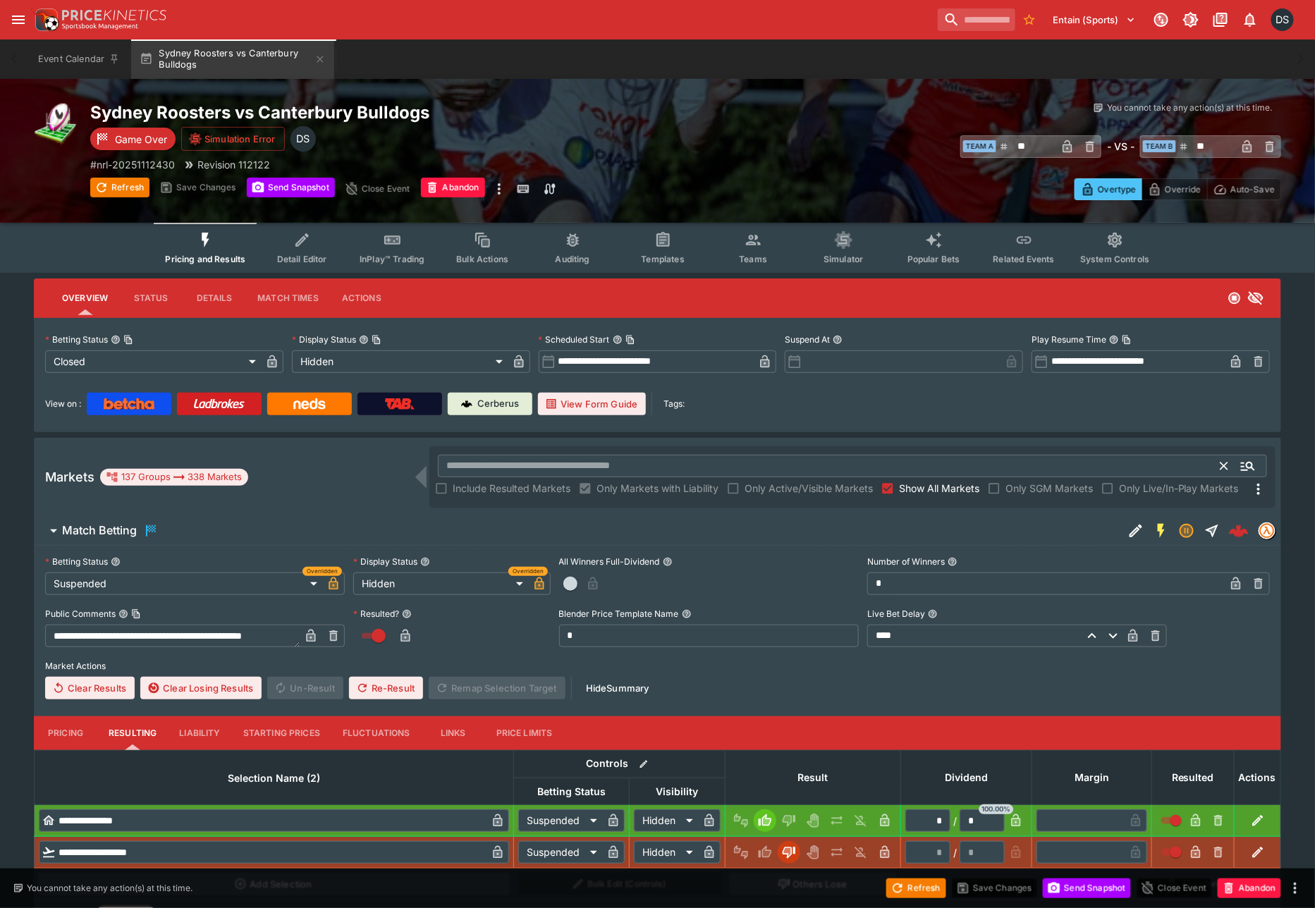
click at [526, 470] on input "text" at bounding box center [829, 466] width 783 height 23
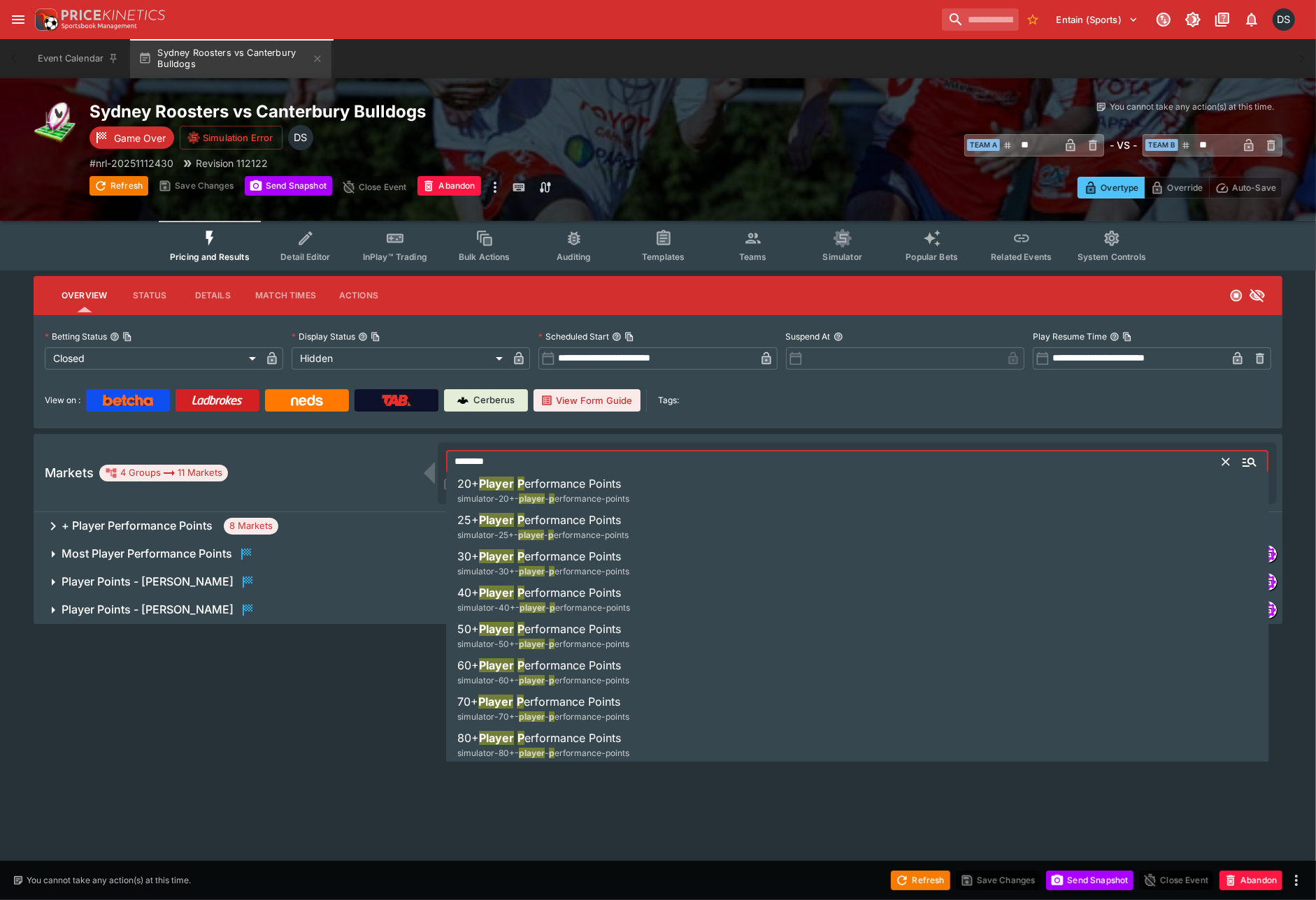
click at [495, 522] on span "Player" at bounding box center [496, 520] width 35 height 14
type input "**********"
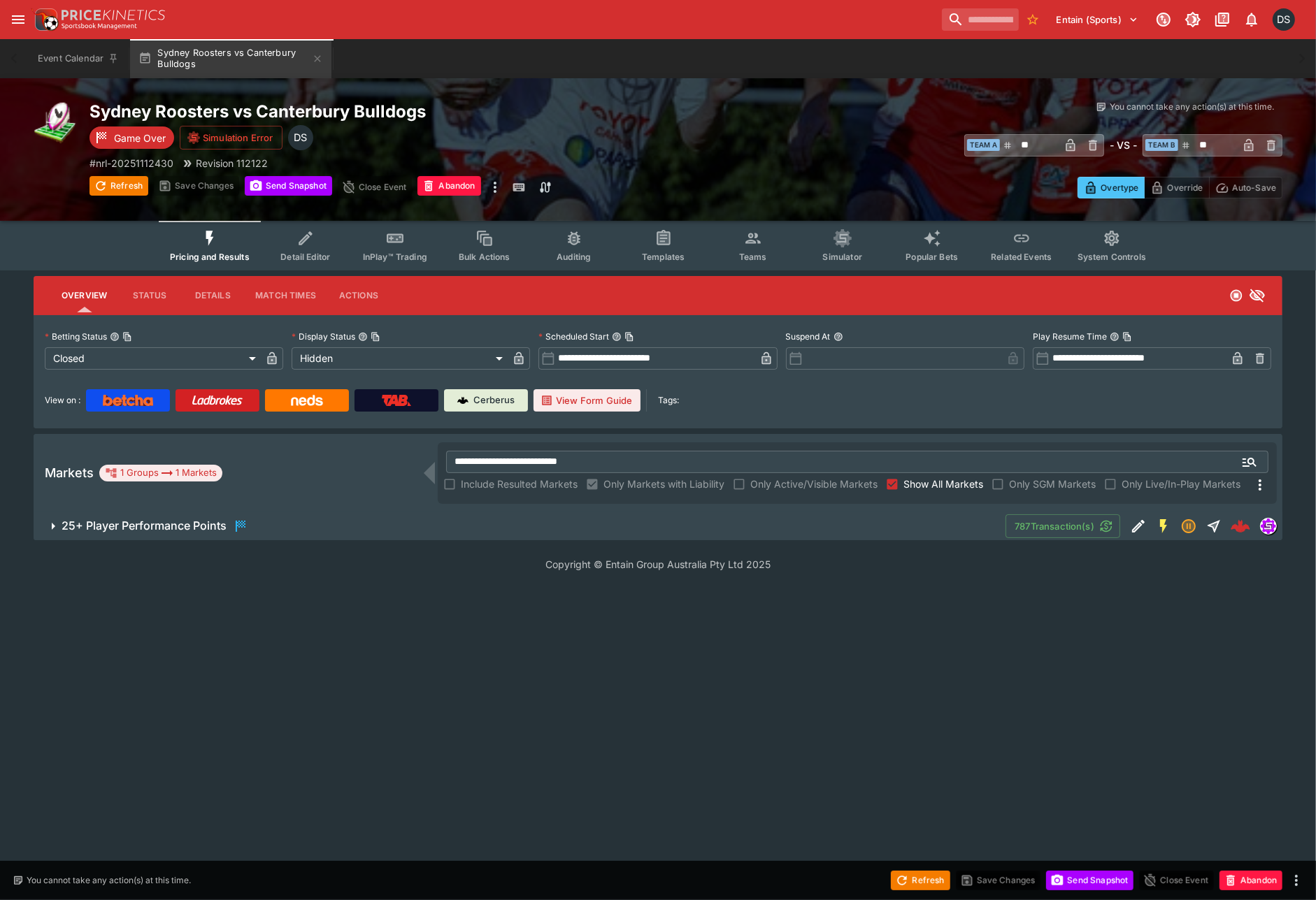
drag, startPoint x: 99, startPoint y: 522, endPoint x: 148, endPoint y: 545, distance: 54.1
click at [99, 522] on h6 "25+ Player Performance Points" at bounding box center [144, 525] width 165 height 15
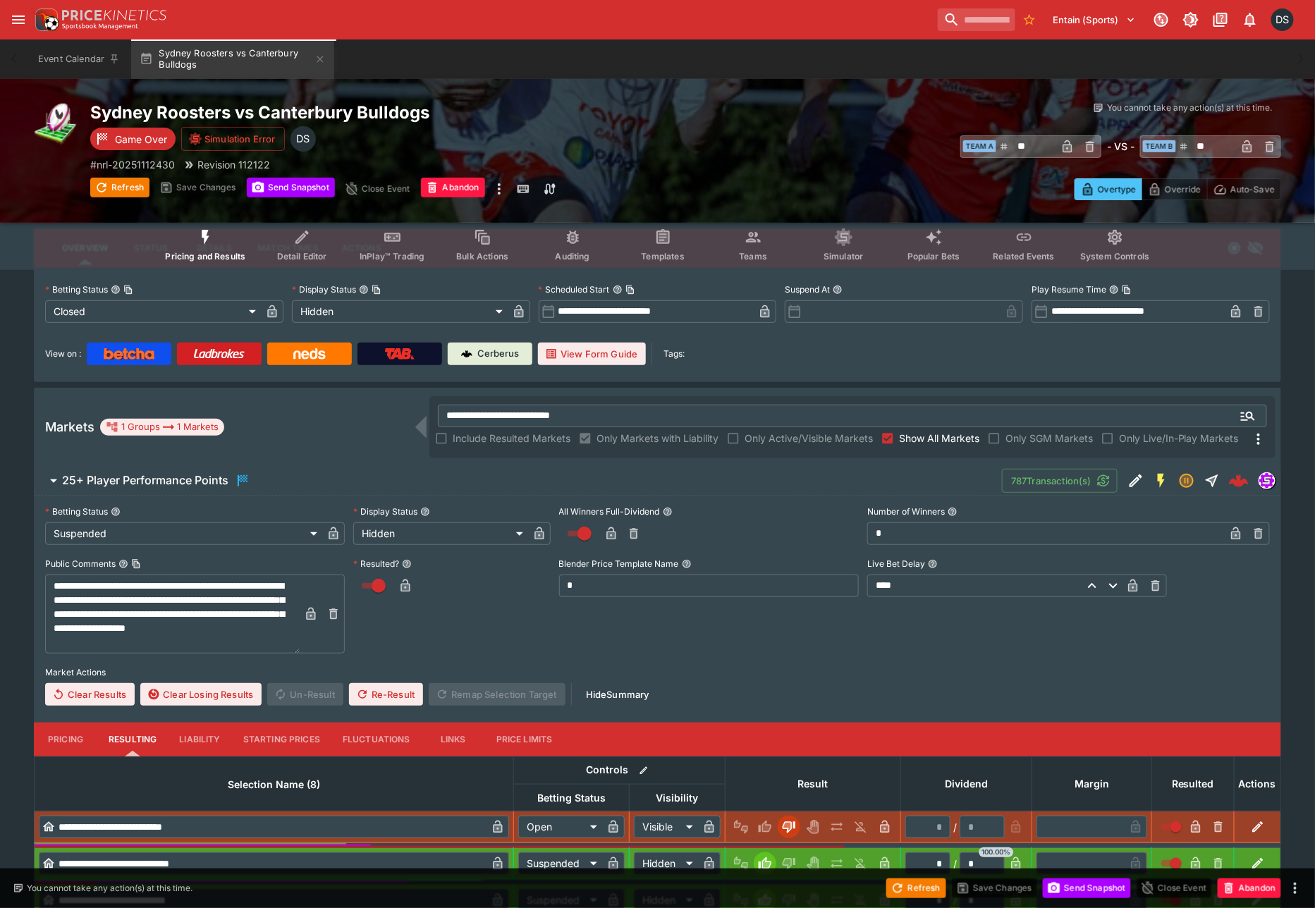
scroll to position [78, 0]
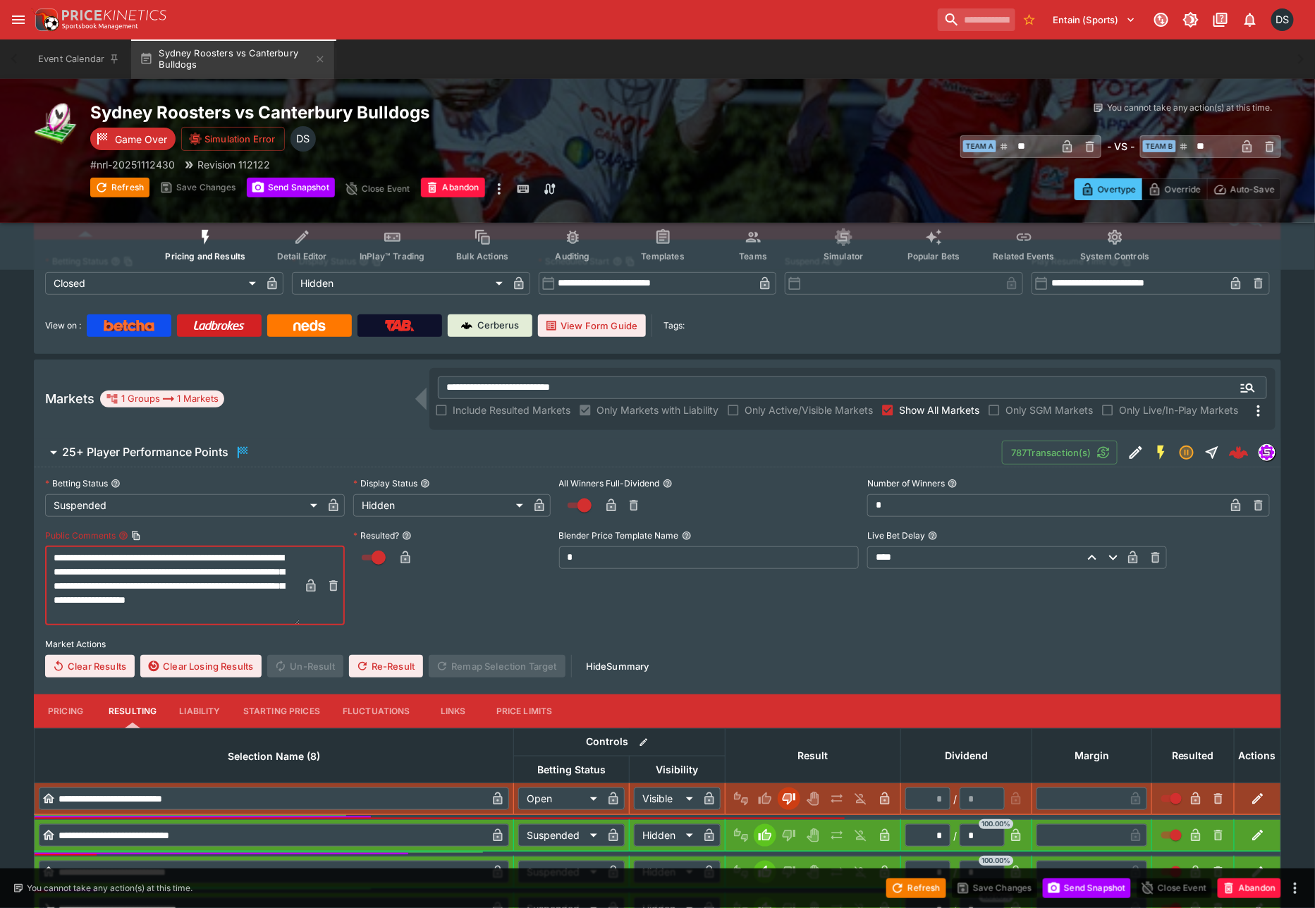
drag, startPoint x: 140, startPoint y: 616, endPoint x: 39, endPoint y: 544, distance: 123.9
click at [39, 544] on div "**********" at bounding box center [657, 578] width 1247 height 221
